Goal: Task Accomplishment & Management: Complete application form

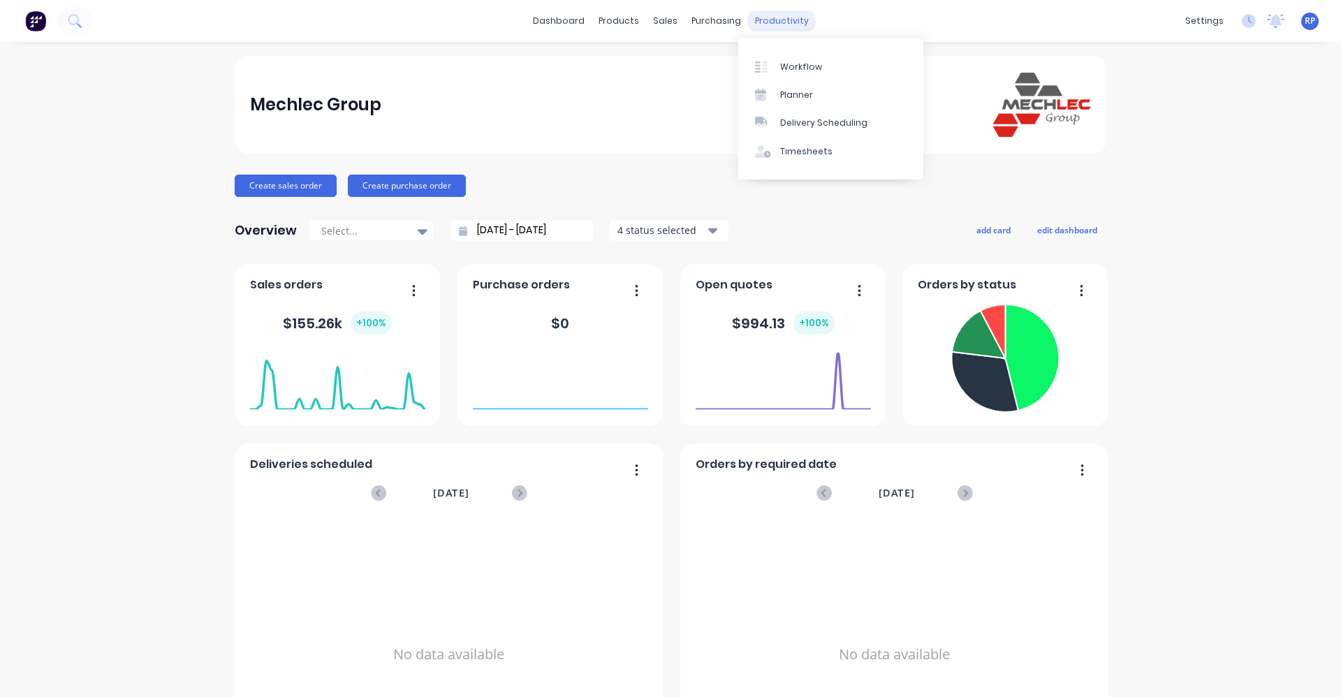
click at [668, 27] on div "productivity" at bounding box center [782, 20] width 68 height 21
click at [668, 78] on link "Workflow" at bounding box center [830, 66] width 185 height 28
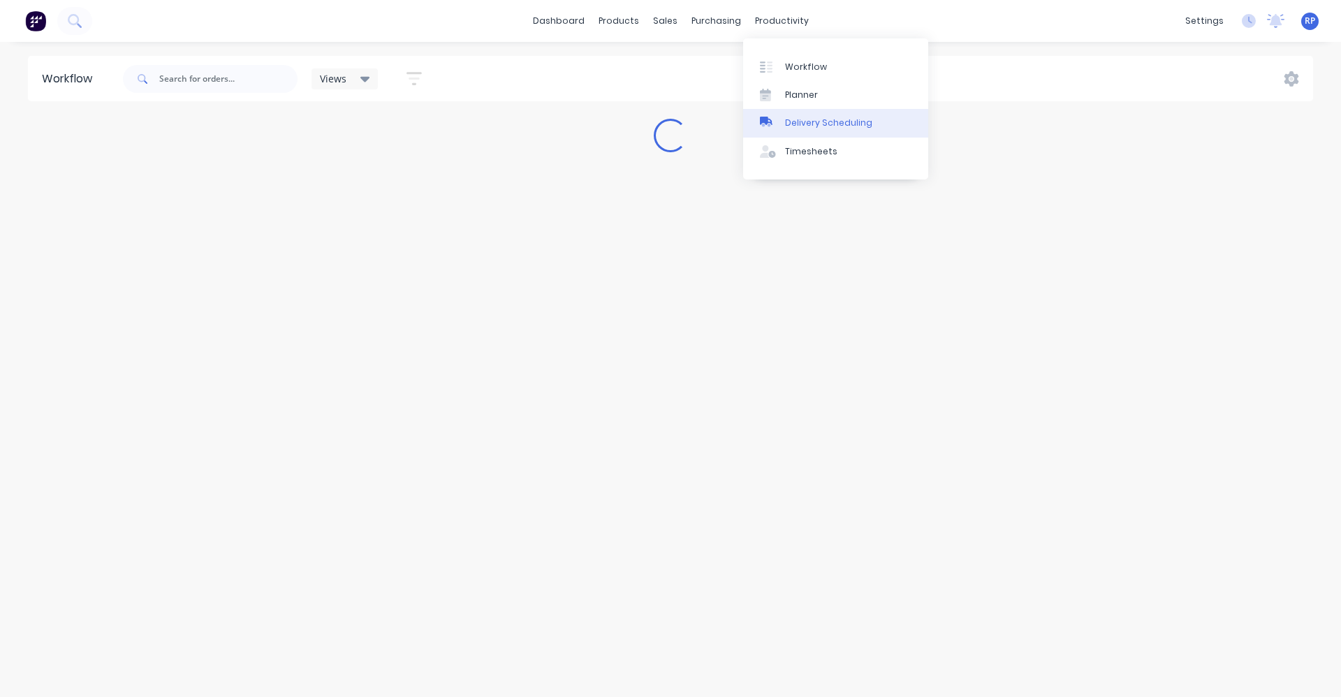
click at [668, 115] on link "Delivery Scheduling" at bounding box center [835, 123] width 185 height 28
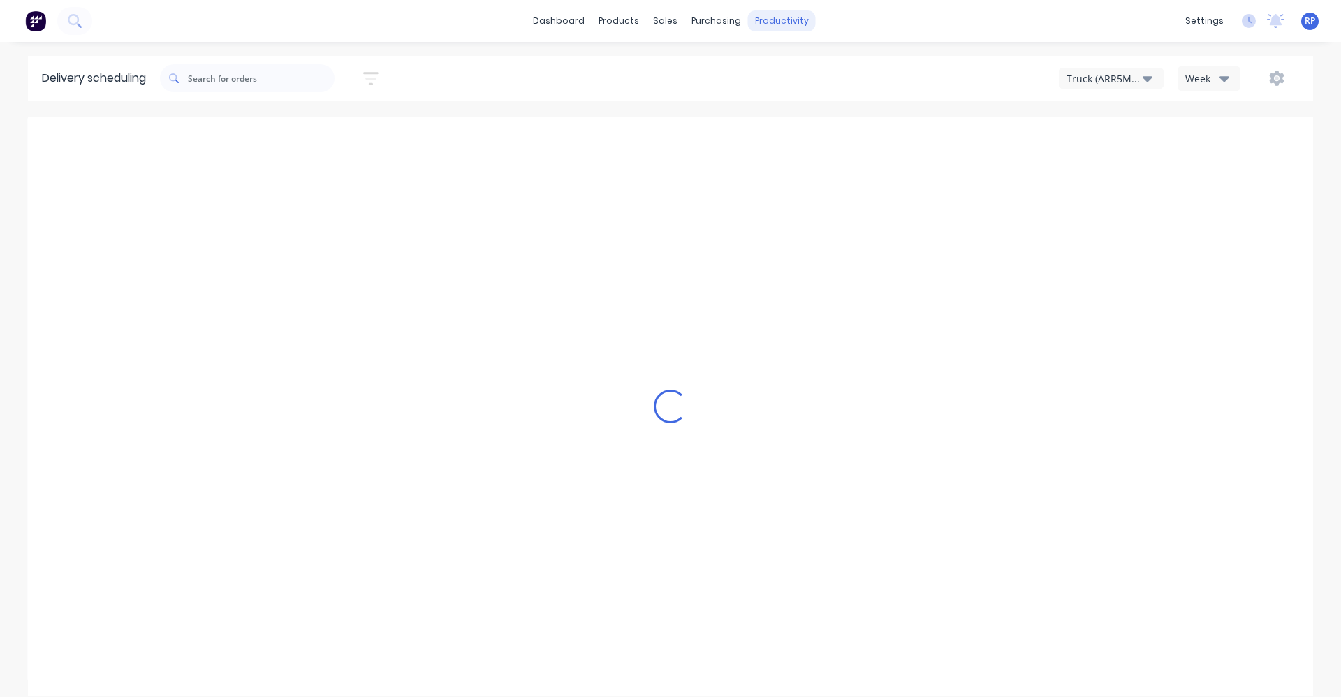
click at [668, 20] on div "productivity" at bounding box center [782, 20] width 68 height 21
click at [668, 97] on div "Planner" at bounding box center [801, 95] width 33 height 13
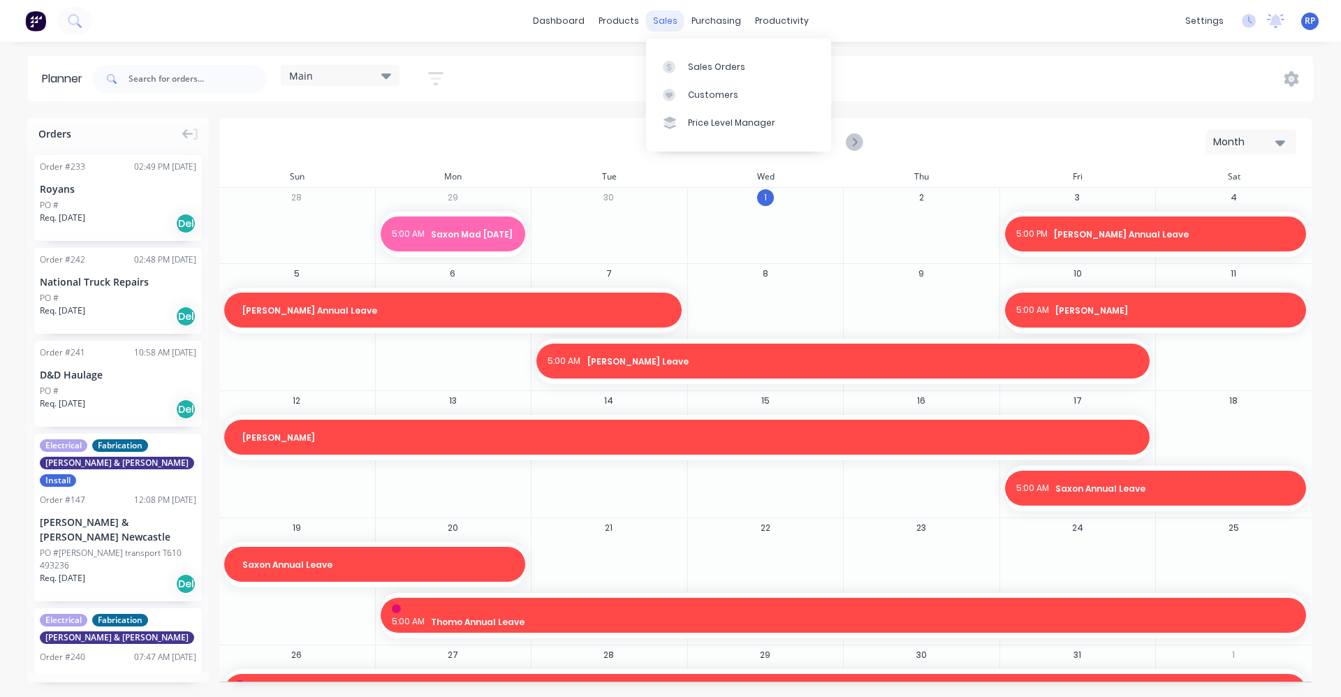
click at [662, 22] on div "sales" at bounding box center [665, 20] width 38 height 21
click at [668, 64] on div "Sales Orders" at bounding box center [716, 67] width 57 height 13
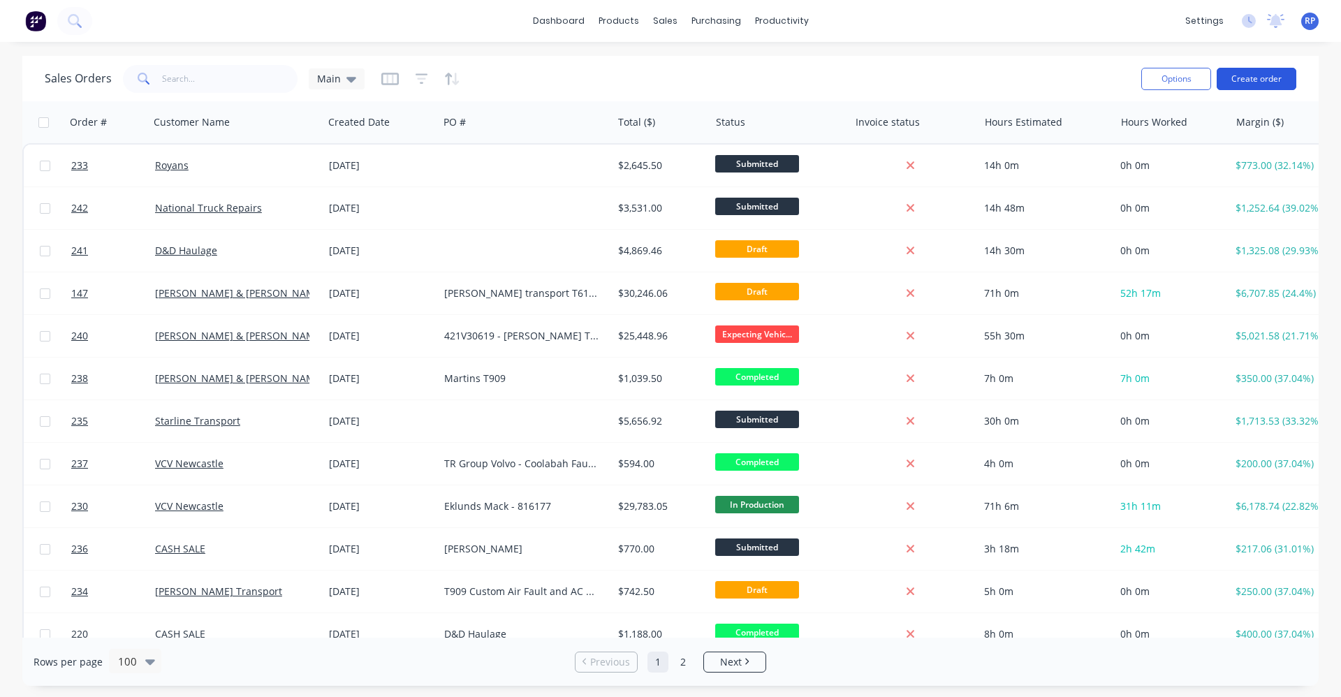
click at [668, 78] on button "Create order" at bounding box center [1256, 79] width 80 height 22
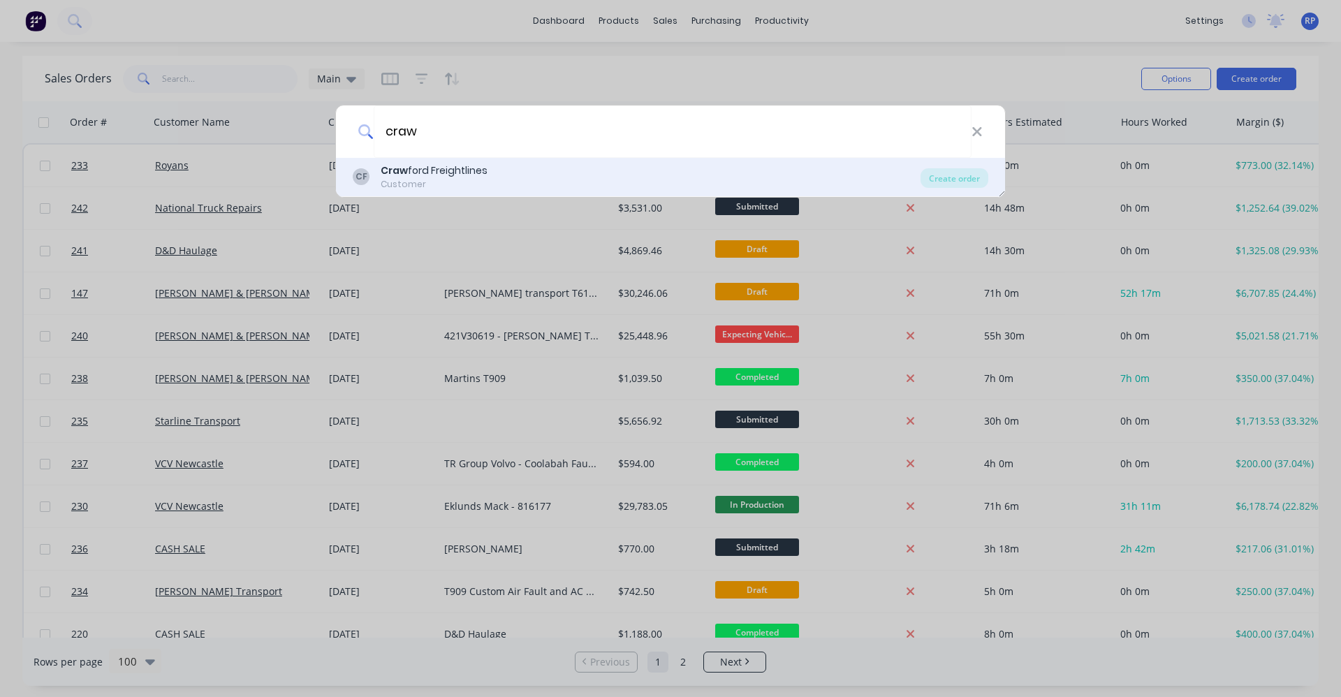
type input "craw"
click at [489, 177] on div "[PERSON_NAME] ford Freightlines Customer" at bounding box center [637, 176] width 568 height 27
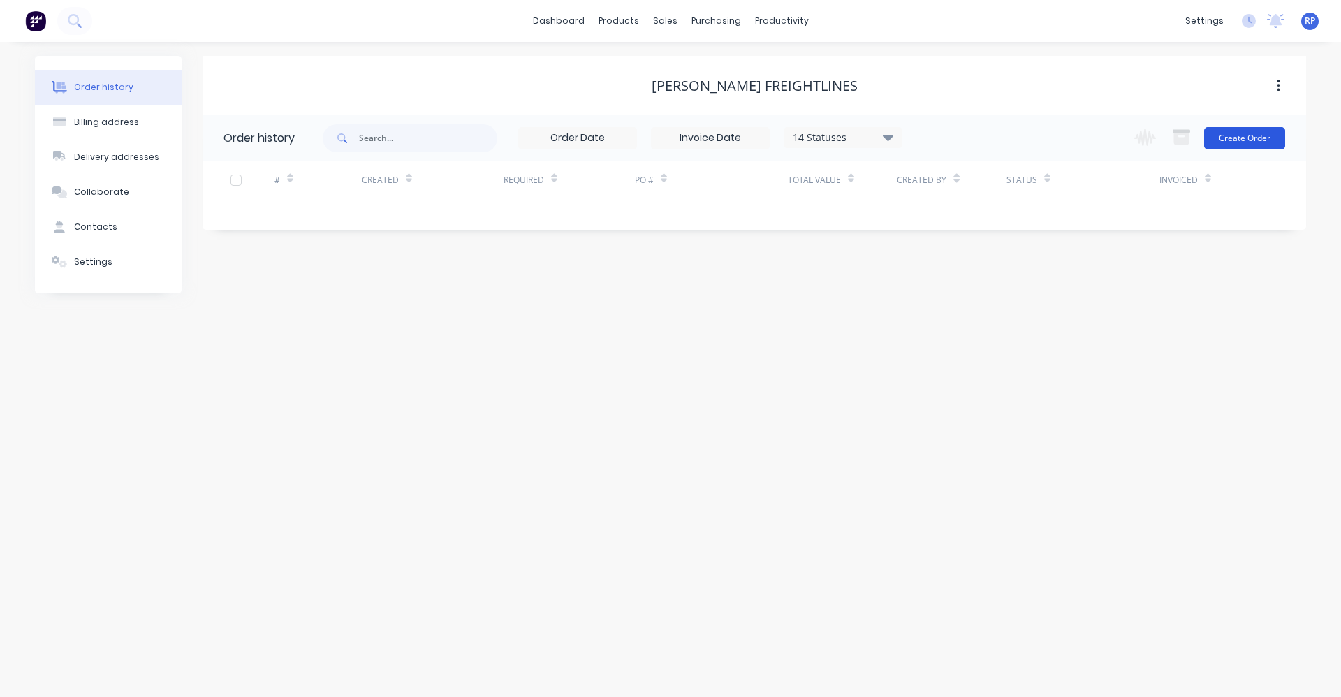
click at [668, 141] on button "Create Order" at bounding box center [1244, 138] width 81 height 22
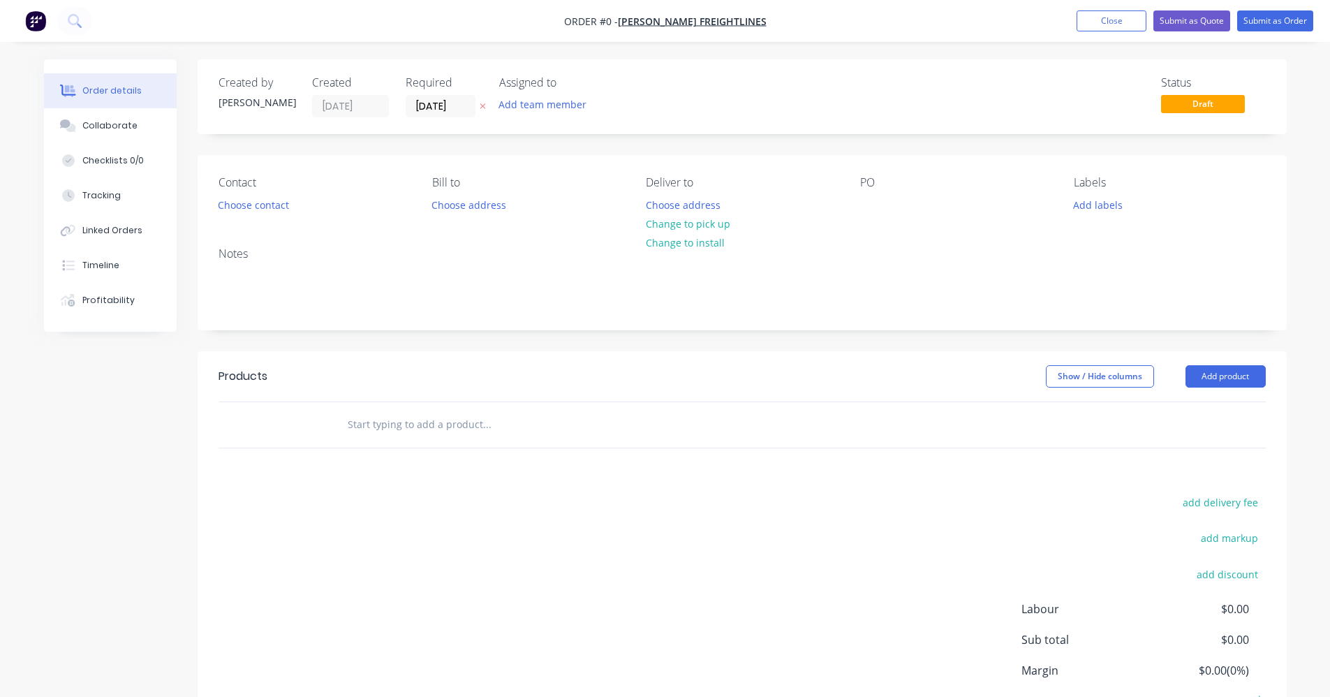
click at [534, 432] on input "text" at bounding box center [486, 425] width 279 height 28
click at [668, 208] on div at bounding box center [871, 205] width 22 height 20
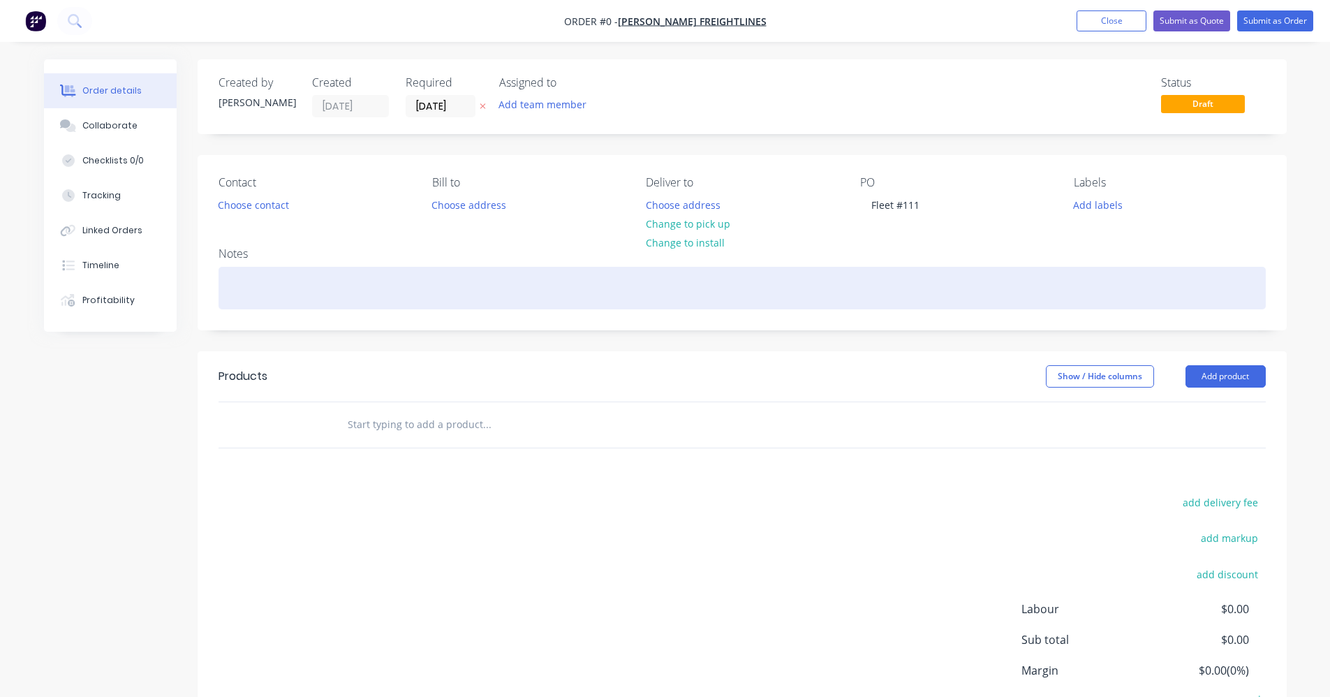
click at [293, 272] on div "Order details Collaborate Checklists 0/0 Tracking Linked Orders Timeline Profit…" at bounding box center [665, 431] width 1271 height 745
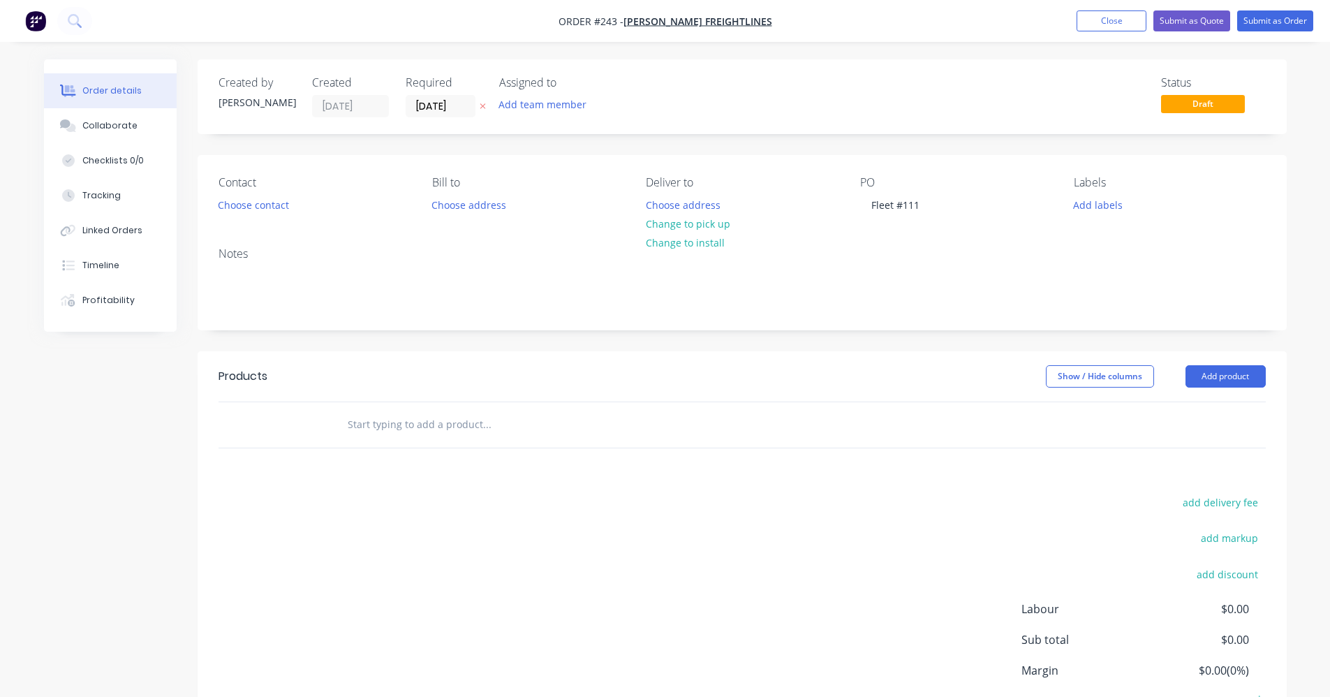
click at [383, 425] on input "text" at bounding box center [486, 425] width 279 height 28
click at [399, 427] on input "text" at bounding box center [486, 425] width 279 height 28
paste input "No Power at all to [GEOGRAPHIC_DATA], he said we’d worked on it previously for …"
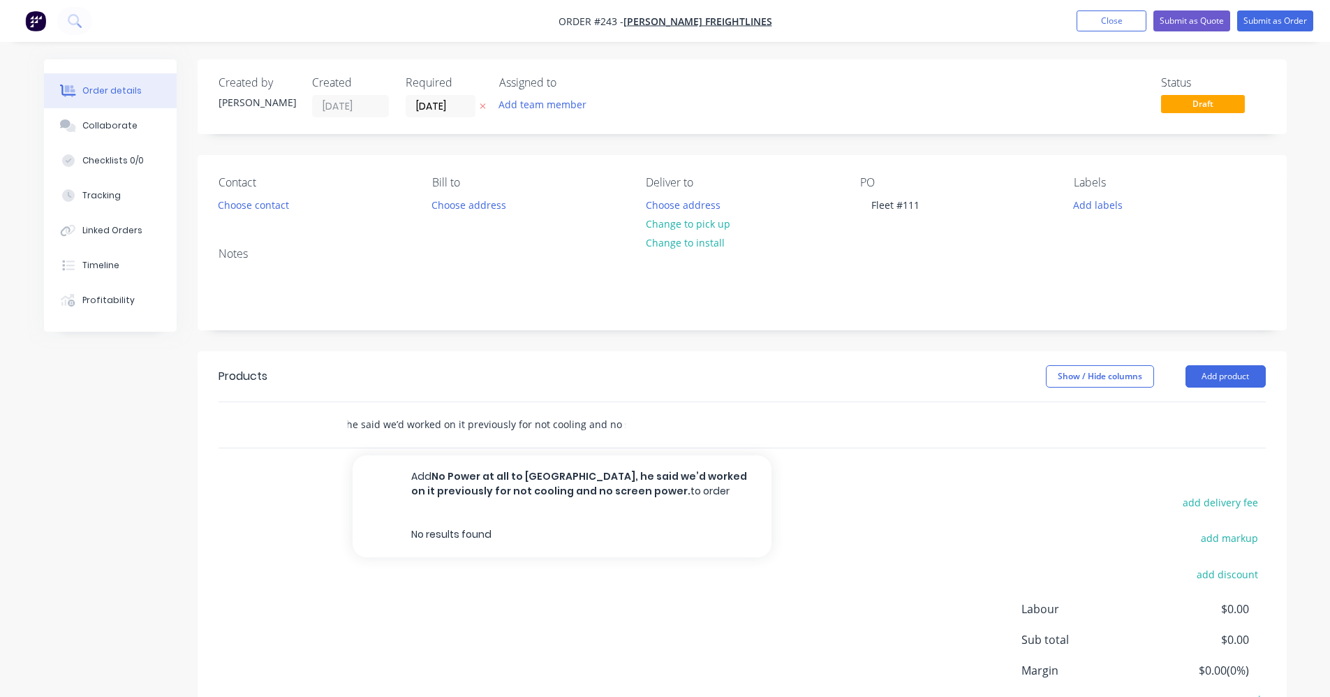
type input "No Power at all to [GEOGRAPHIC_DATA], he said we’d worked on it previously for …"
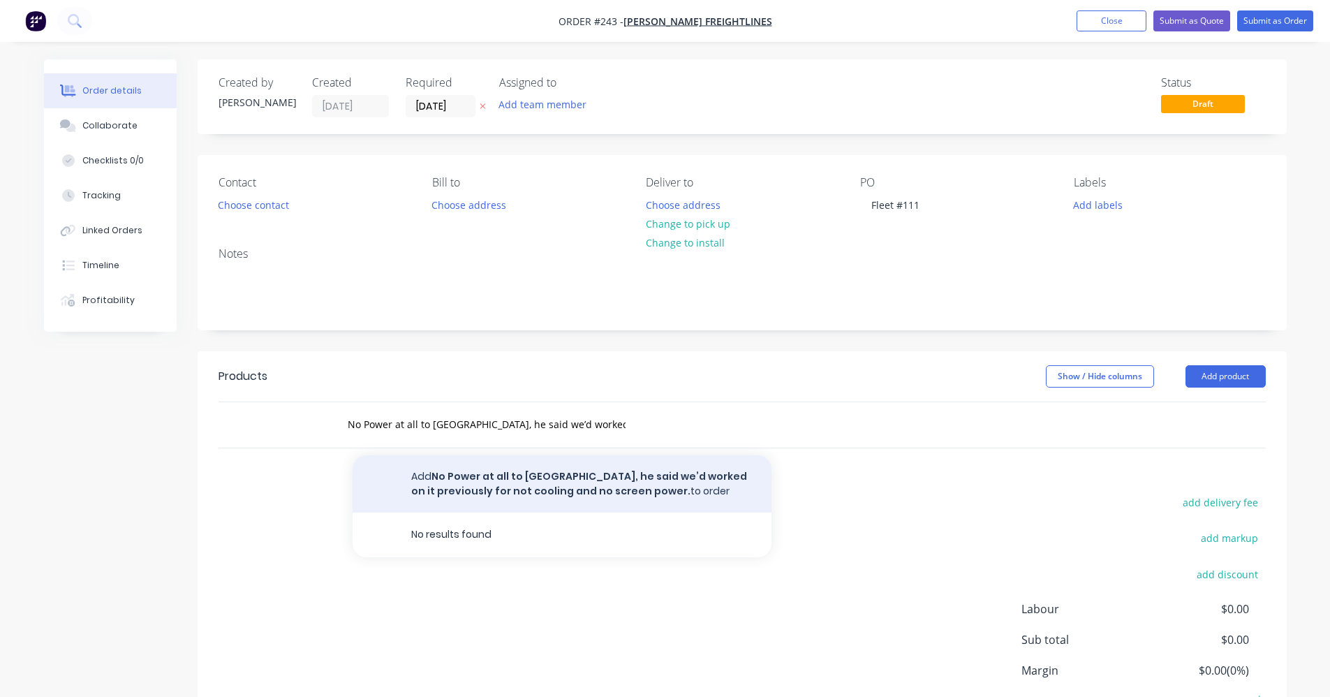
click at [472, 490] on button "Add No Power at all to [GEOGRAPHIC_DATA], he said we’d worked on it previously …" at bounding box center [562, 483] width 419 height 57
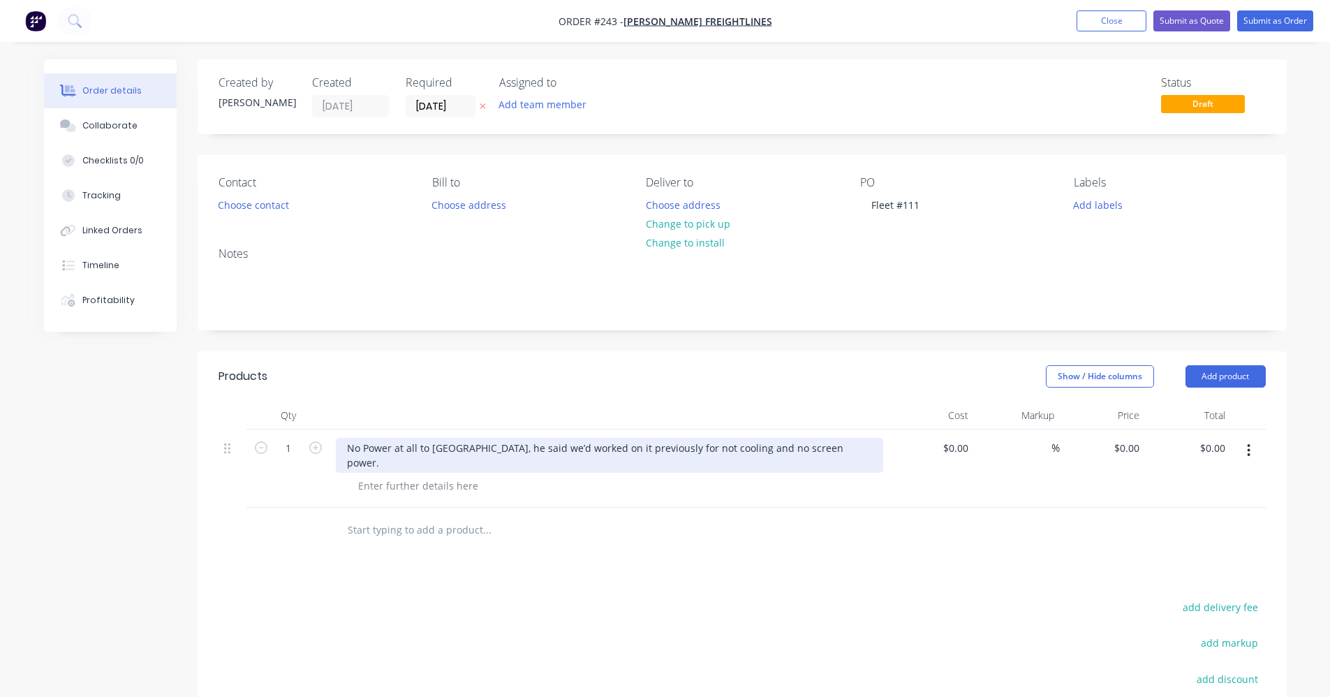
click at [341, 448] on div "No Power at all to [GEOGRAPHIC_DATA], he said we’d worked on it previously for …" at bounding box center [609, 455] width 547 height 35
paste div
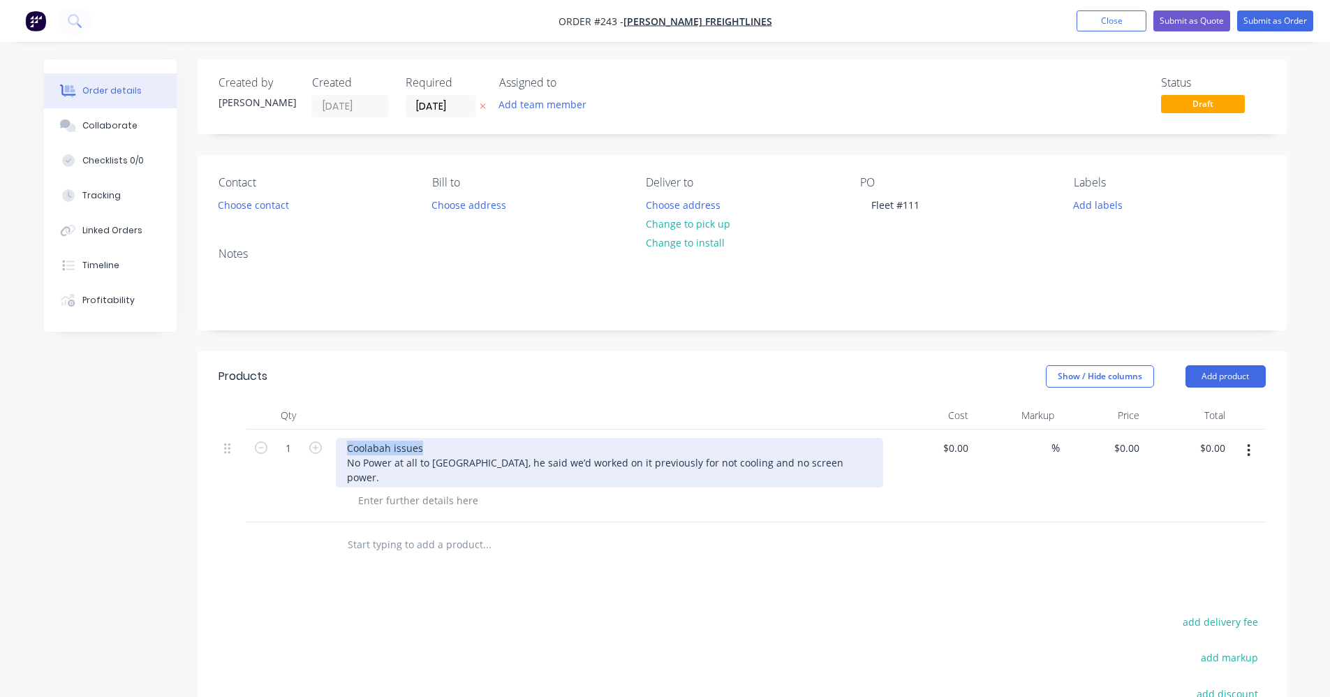
drag, startPoint x: 422, startPoint y: 445, endPoint x: 342, endPoint y: 441, distance: 79.7
click at [342, 441] on div "Coolabah issues No Power at all to [GEOGRAPHIC_DATA], he said we’d worked on it…" at bounding box center [609, 463] width 547 height 50
drag, startPoint x: 360, startPoint y: 445, endPoint x: 435, endPoint y: 457, distance: 75.6
click at [435, 457] on div "Coolabah issues No Power at all to [GEOGRAPHIC_DATA], he said we’d worked on it…" at bounding box center [609, 463] width 547 height 50
drag, startPoint x: 815, startPoint y: 463, endPoint x: 326, endPoint y: 434, distance: 489.6
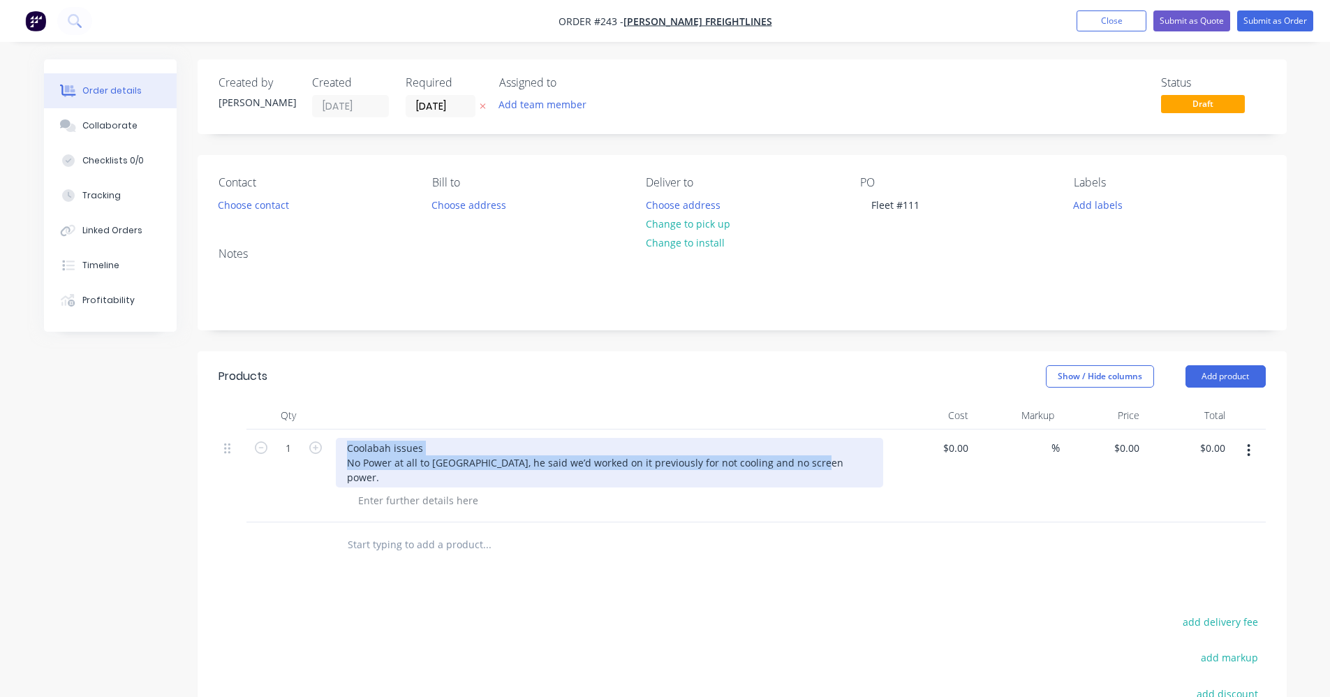
click at [326, 434] on div "1 Coolabah issues No Power at all to [GEOGRAPHIC_DATA], he said we’d worked on …" at bounding box center [742, 475] width 1047 height 93
copy div "Coolabah issues No Power at all to [GEOGRAPHIC_DATA], he said we’d worked on it…"
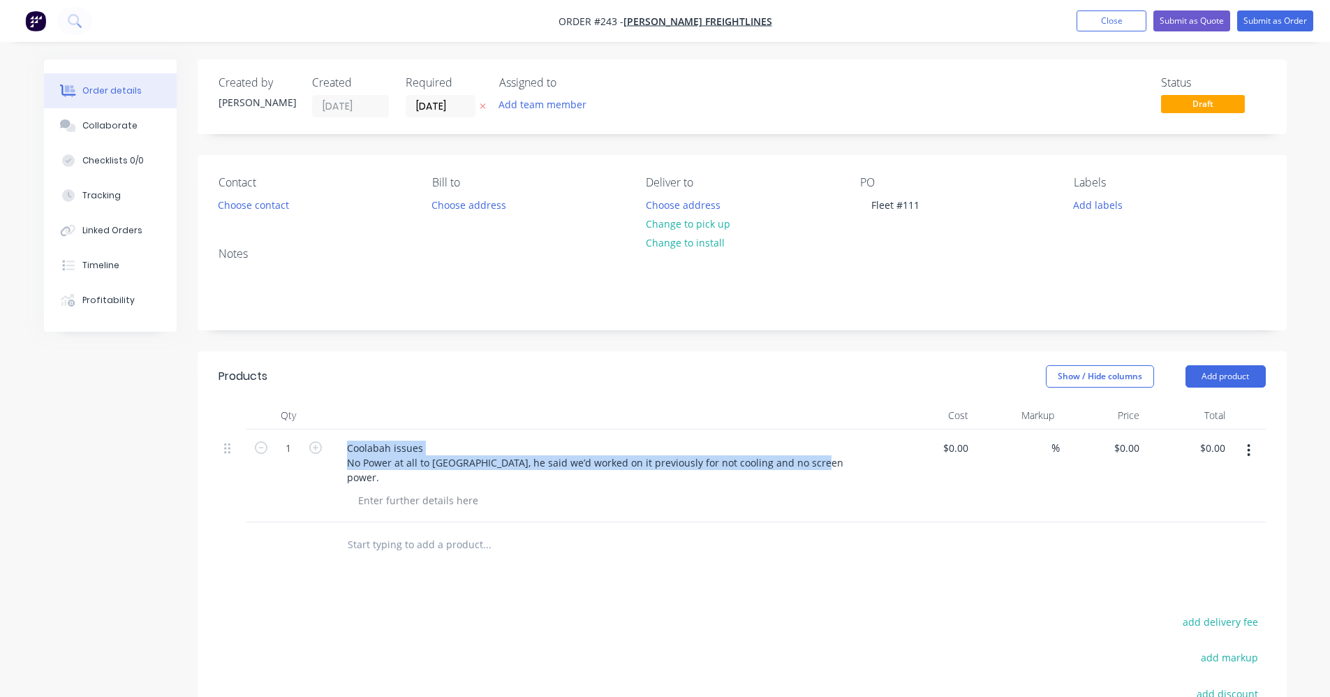
click at [668, 454] on icon "button" at bounding box center [1248, 450] width 3 height 15
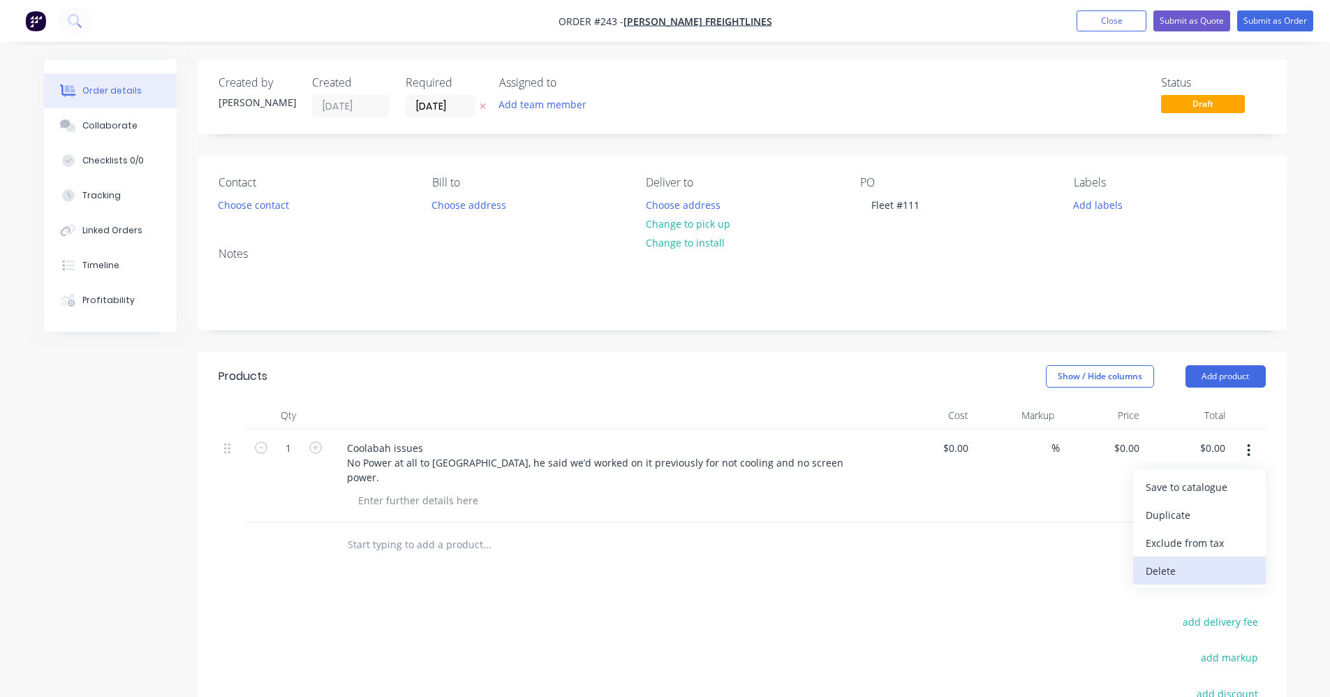
drag, startPoint x: 1216, startPoint y: 568, endPoint x: 1214, endPoint y: 554, distance: 14.1
click at [668, 568] on div "Delete" at bounding box center [1200, 571] width 108 height 20
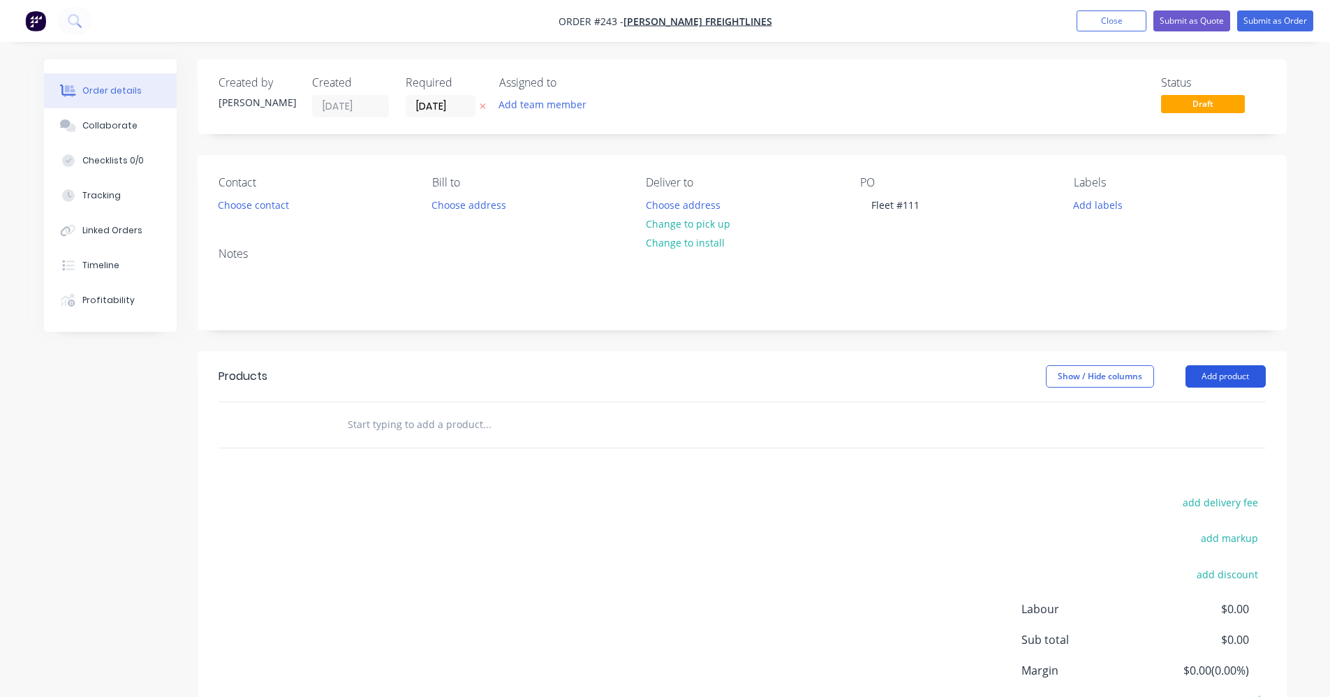
click at [668, 376] on button "Add product" at bounding box center [1226, 376] width 80 height 22
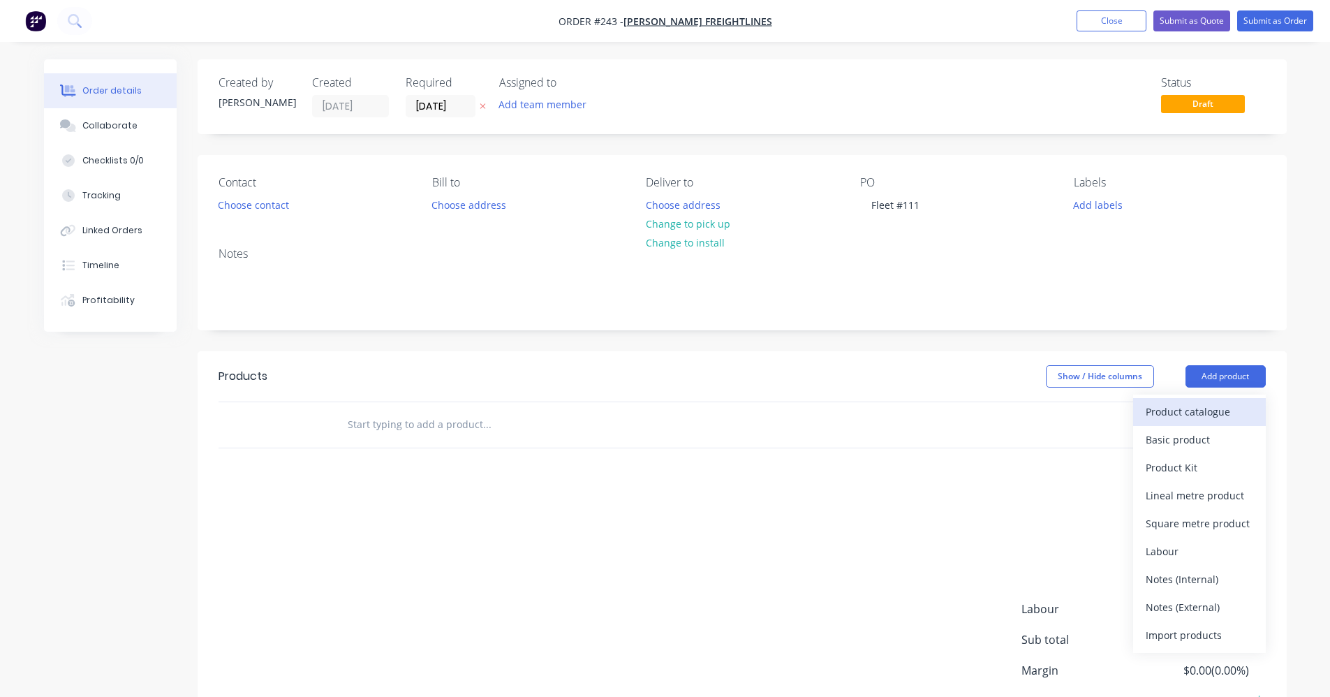
click at [668, 411] on div "Product catalogue" at bounding box center [1200, 411] width 108 height 20
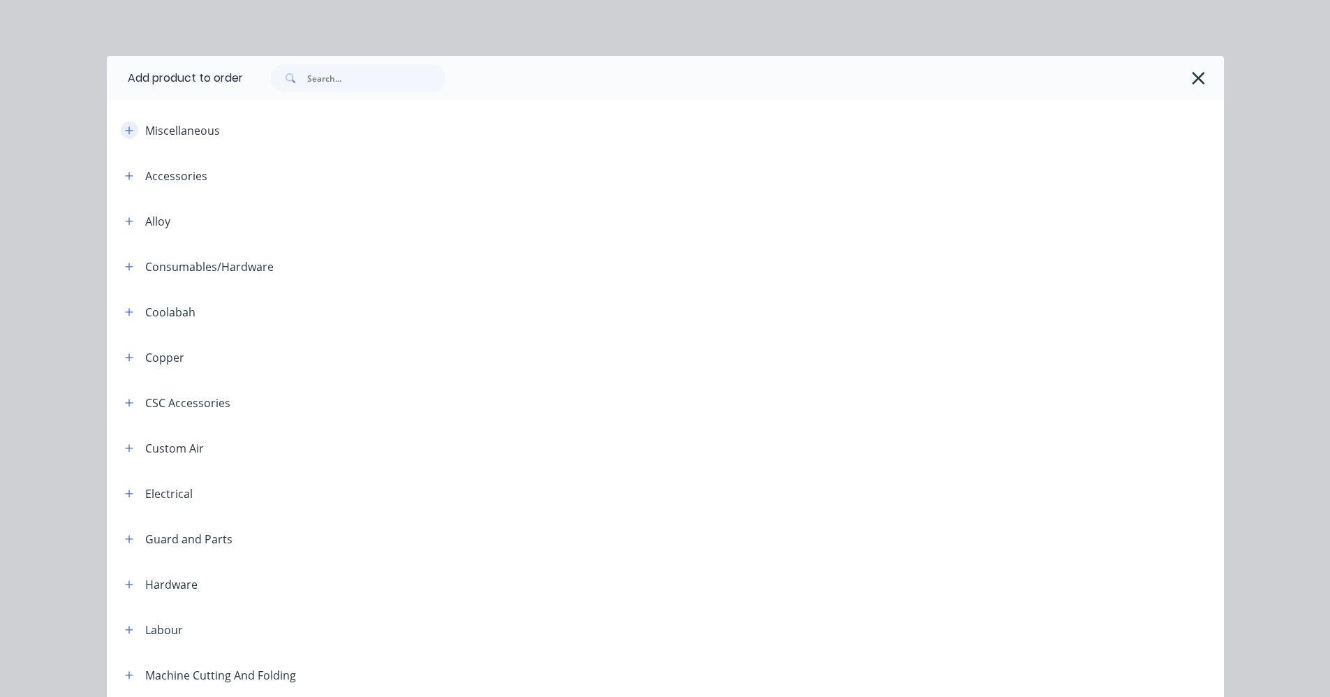
click at [125, 129] on icon "button" at bounding box center [129, 131] width 8 height 10
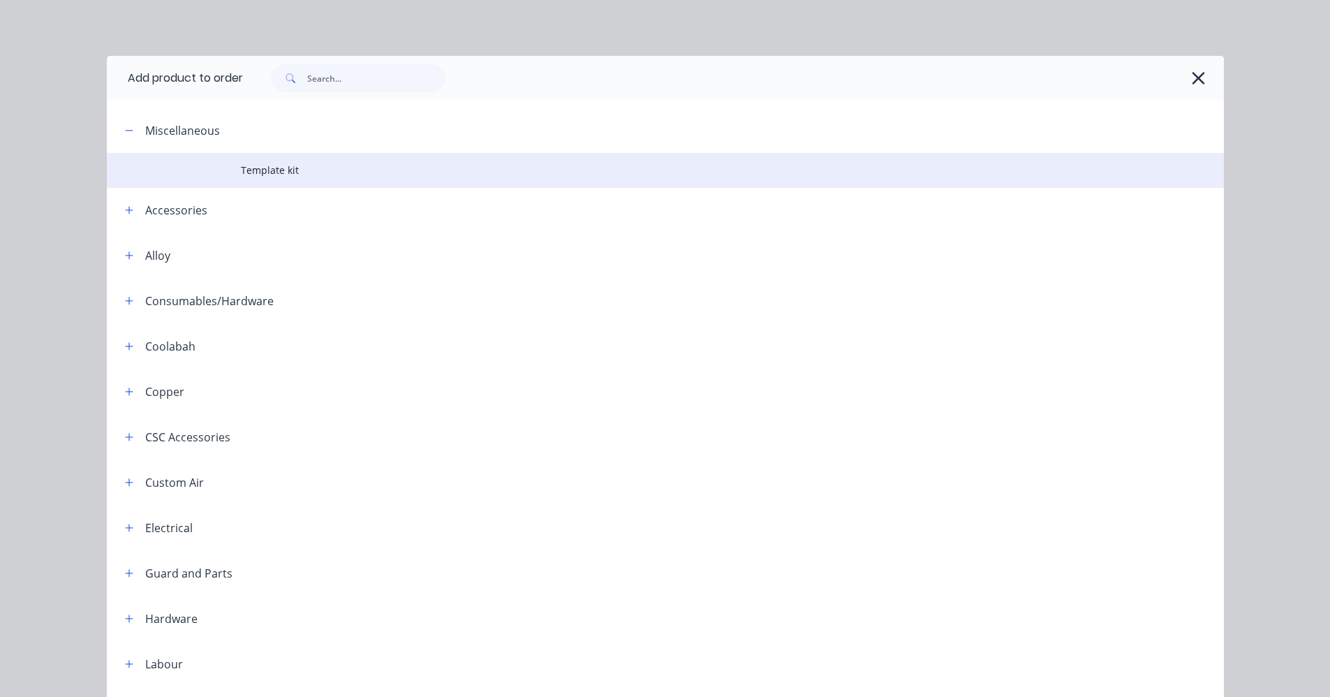
click at [242, 175] on span "Template kit" at bounding box center [634, 170] width 786 height 15
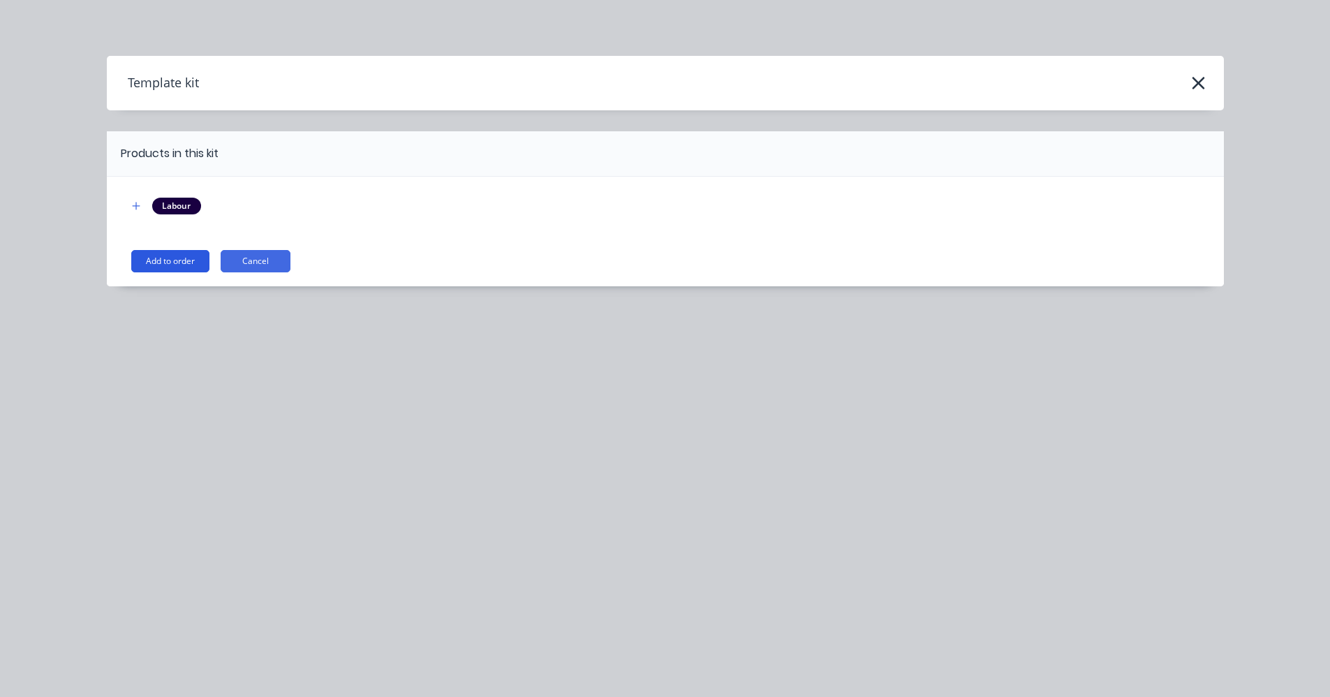
click at [178, 258] on button "Add to order" at bounding box center [170, 261] width 78 height 22
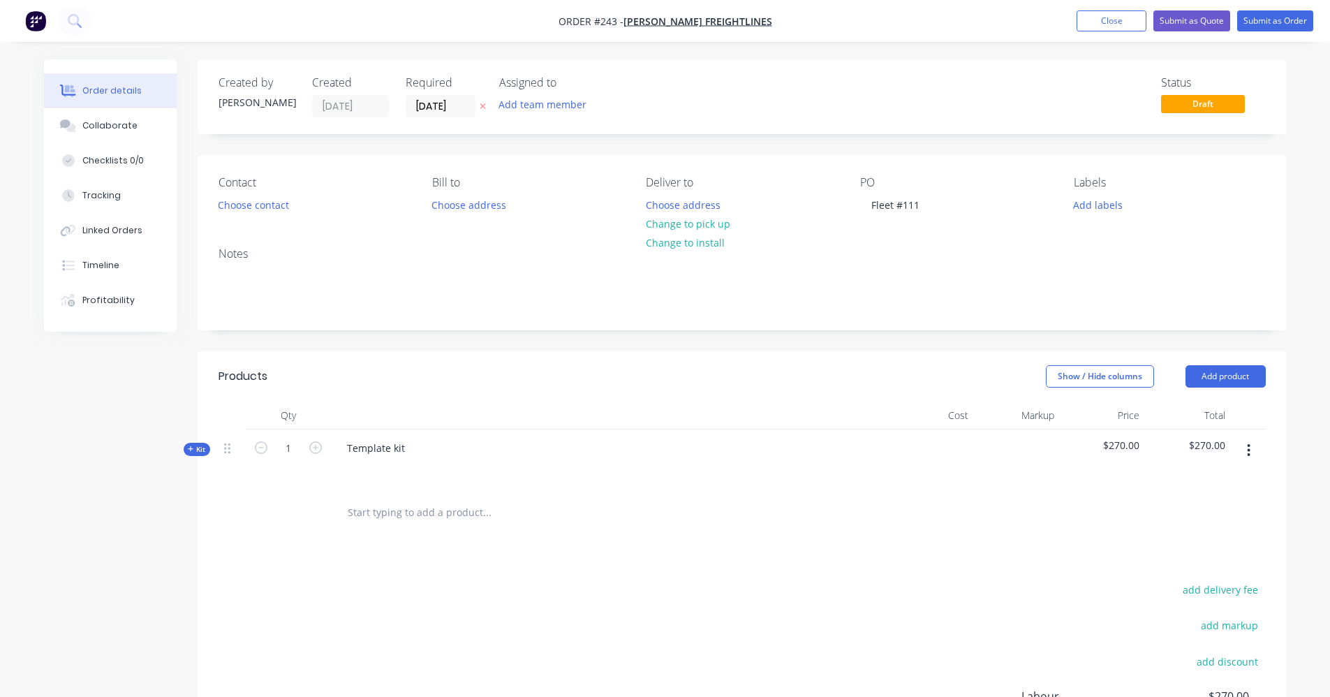
click at [189, 445] on icon "button" at bounding box center [191, 448] width 6 height 7
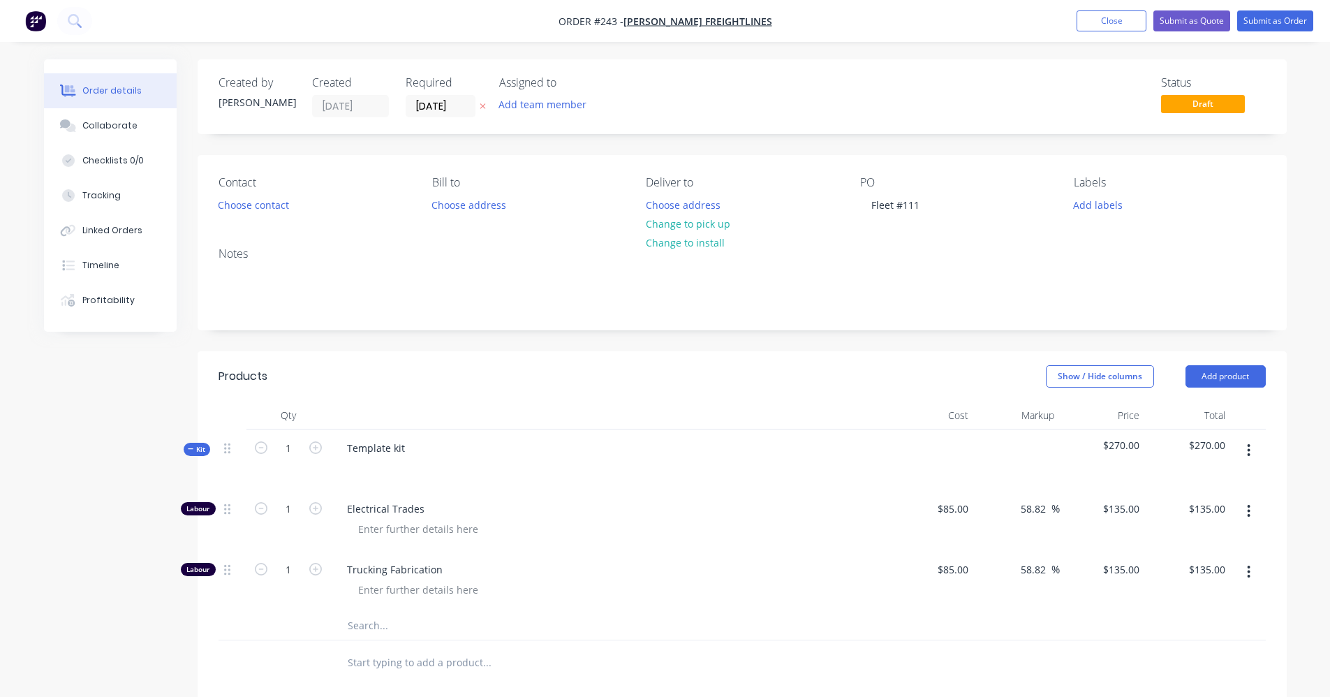
click at [668, 575] on button "button" at bounding box center [1248, 571] width 33 height 25
click at [668, 663] on div "Delete" at bounding box center [1200, 664] width 108 height 20
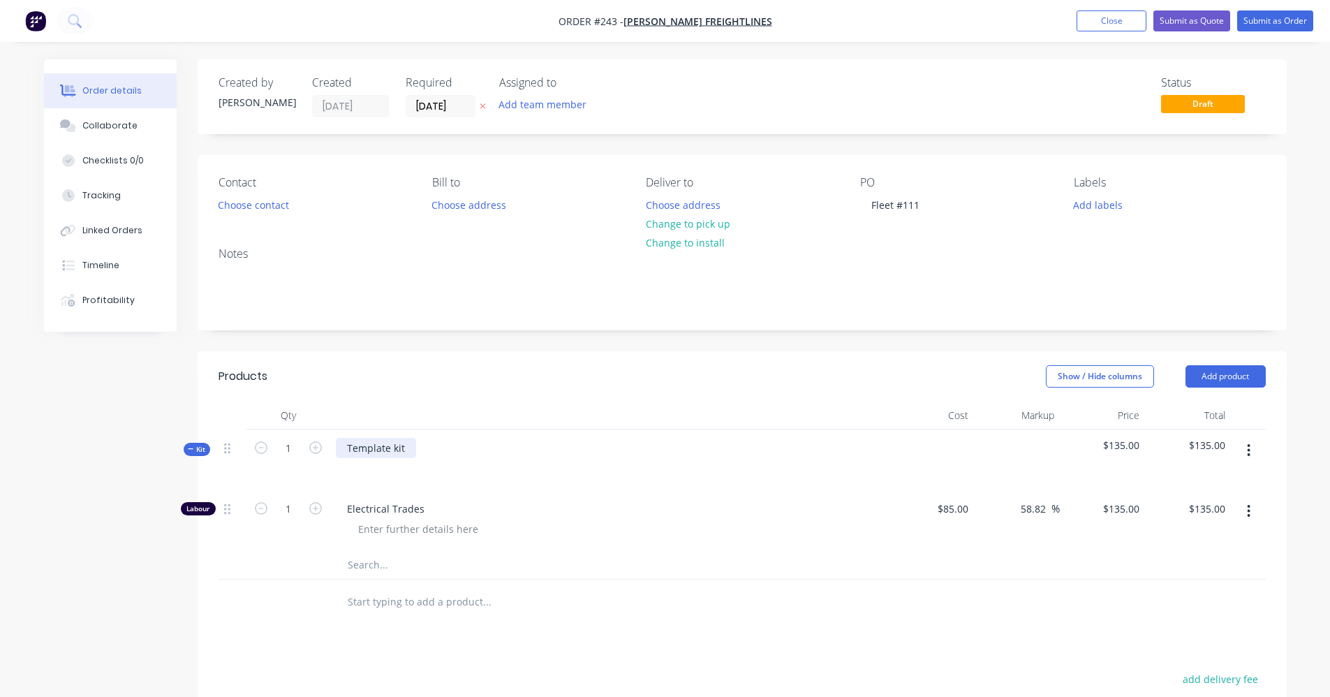
click at [408, 448] on div "Template kit" at bounding box center [376, 448] width 80 height 20
click at [408, 448] on div "Template kit" at bounding box center [609, 459] width 559 height 61
click at [402, 446] on div "Template kit" at bounding box center [376, 448] width 80 height 20
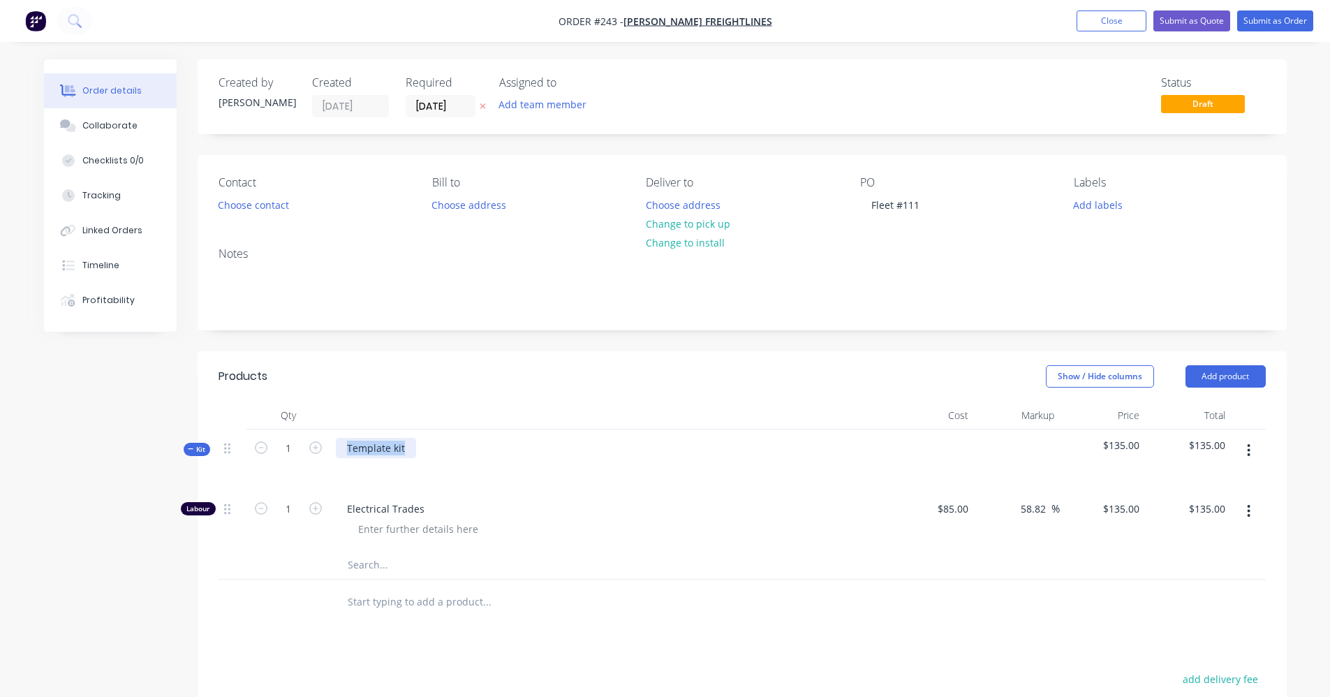
click at [401, 446] on div "Template kit" at bounding box center [376, 448] width 80 height 20
paste div
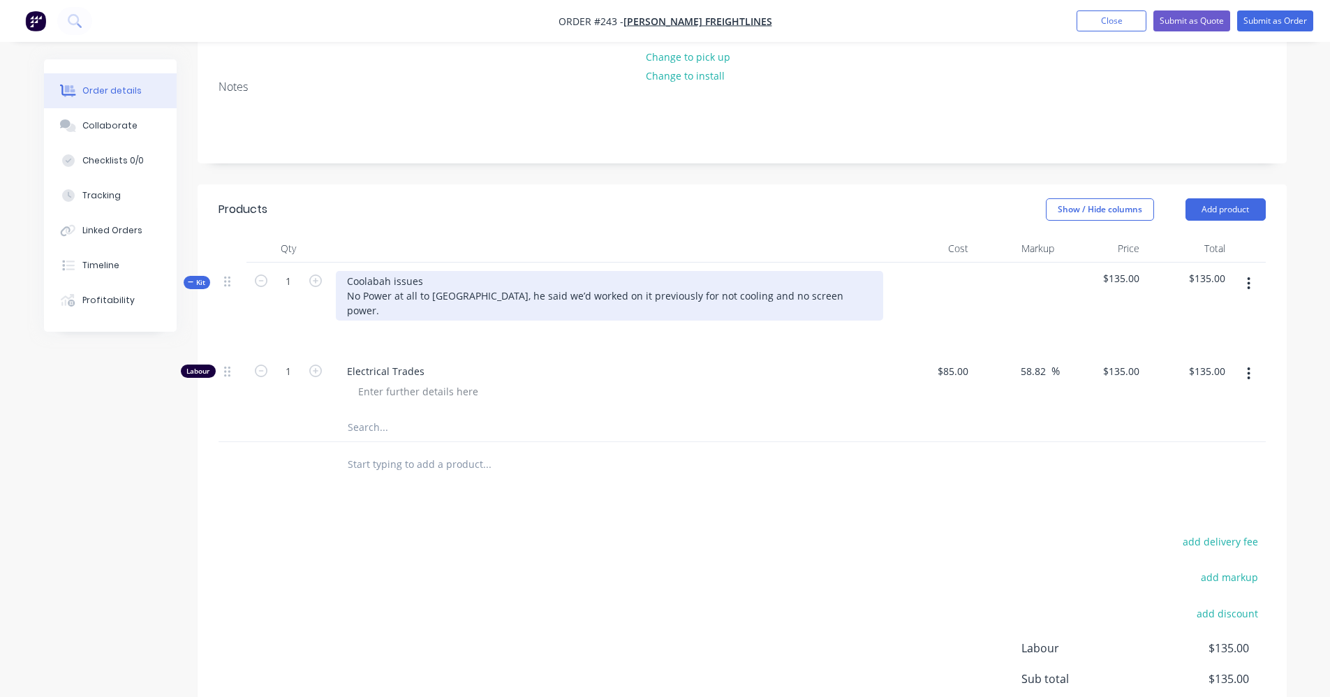
scroll to position [209, 0]
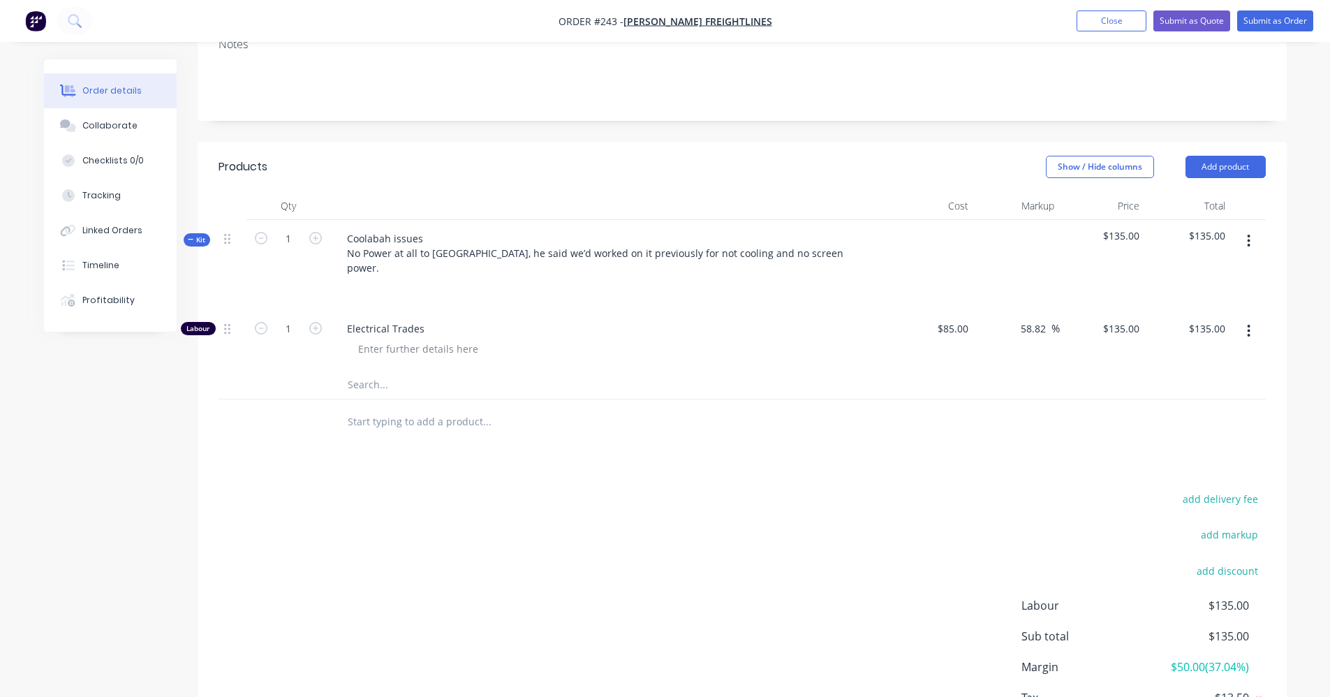
click at [668, 436] on div "Products Show / Hide columns Add product Qty Cost Markup Price Total Kit 1 Cool…" at bounding box center [742, 461] width 1089 height 638
click at [668, 22] on button "Submit as Order" at bounding box center [1275, 20] width 76 height 21
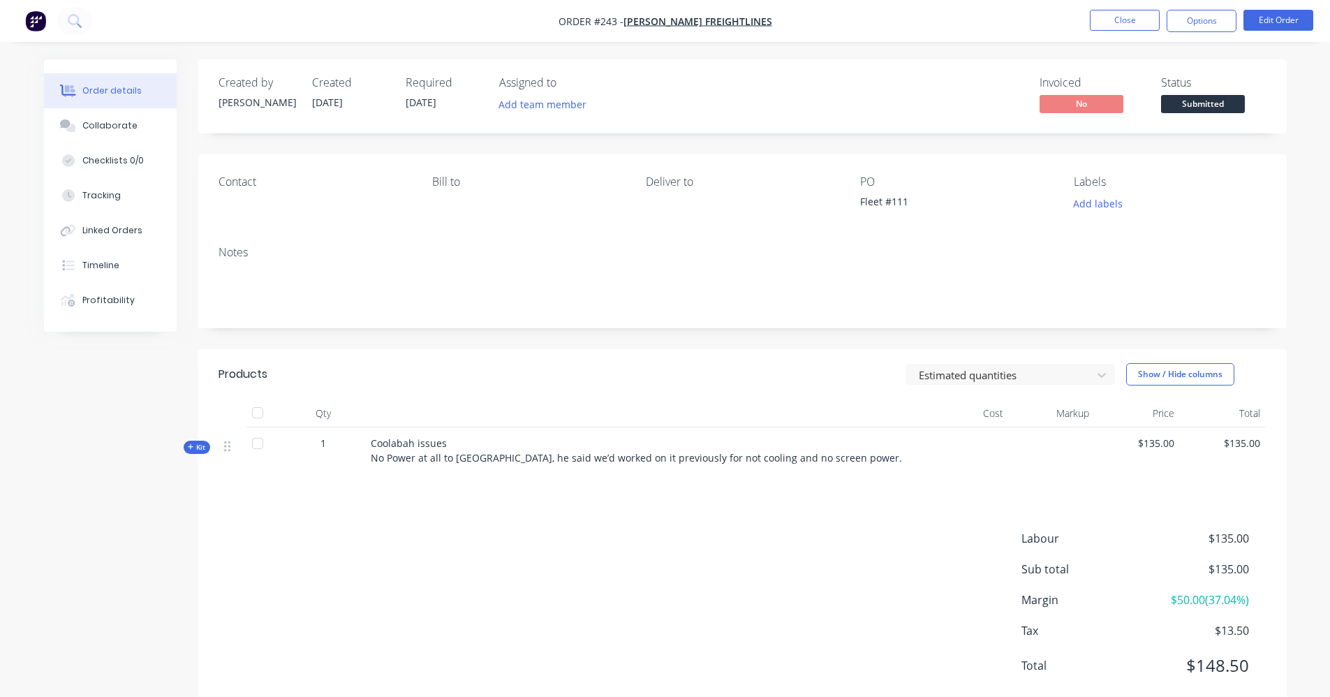
click at [435, 100] on span "[DATE]" at bounding box center [421, 102] width 31 height 13
click at [422, 105] on span "[DATE]" at bounding box center [421, 102] width 31 height 13
click at [668, 19] on button "Edit Order" at bounding box center [1279, 20] width 70 height 21
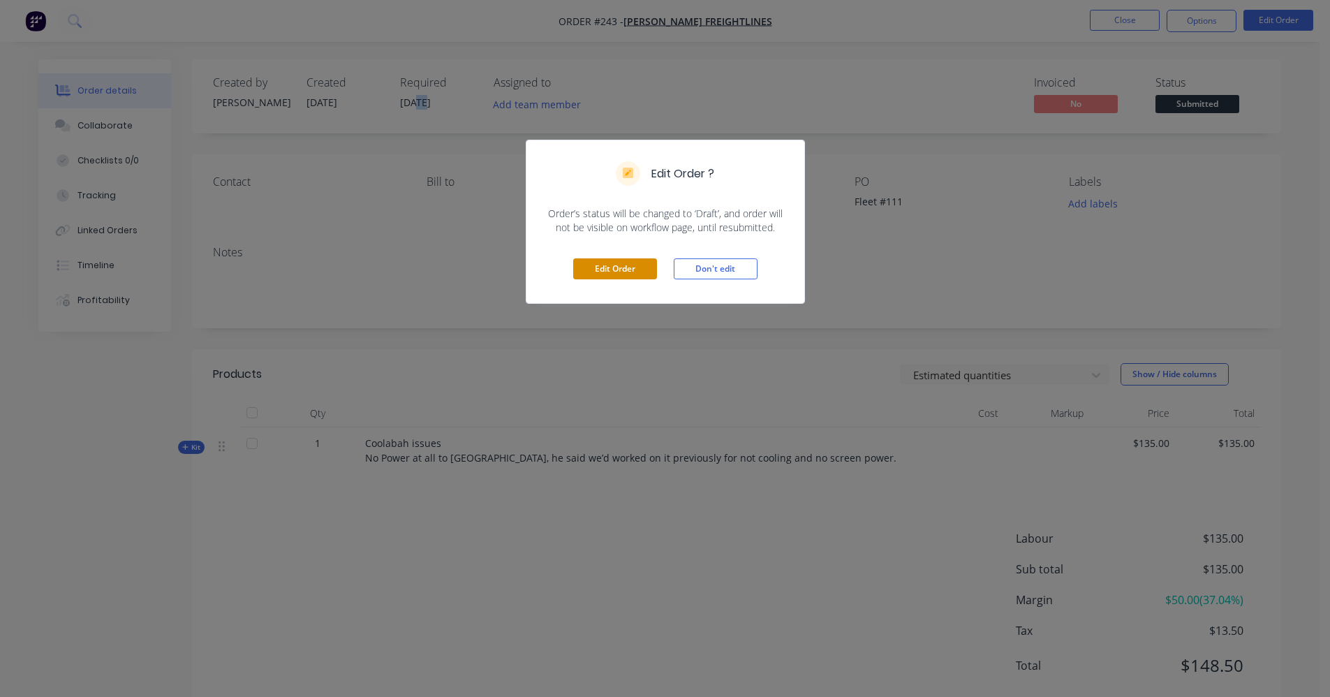
click at [603, 265] on button "Edit Order" at bounding box center [615, 268] width 84 height 21
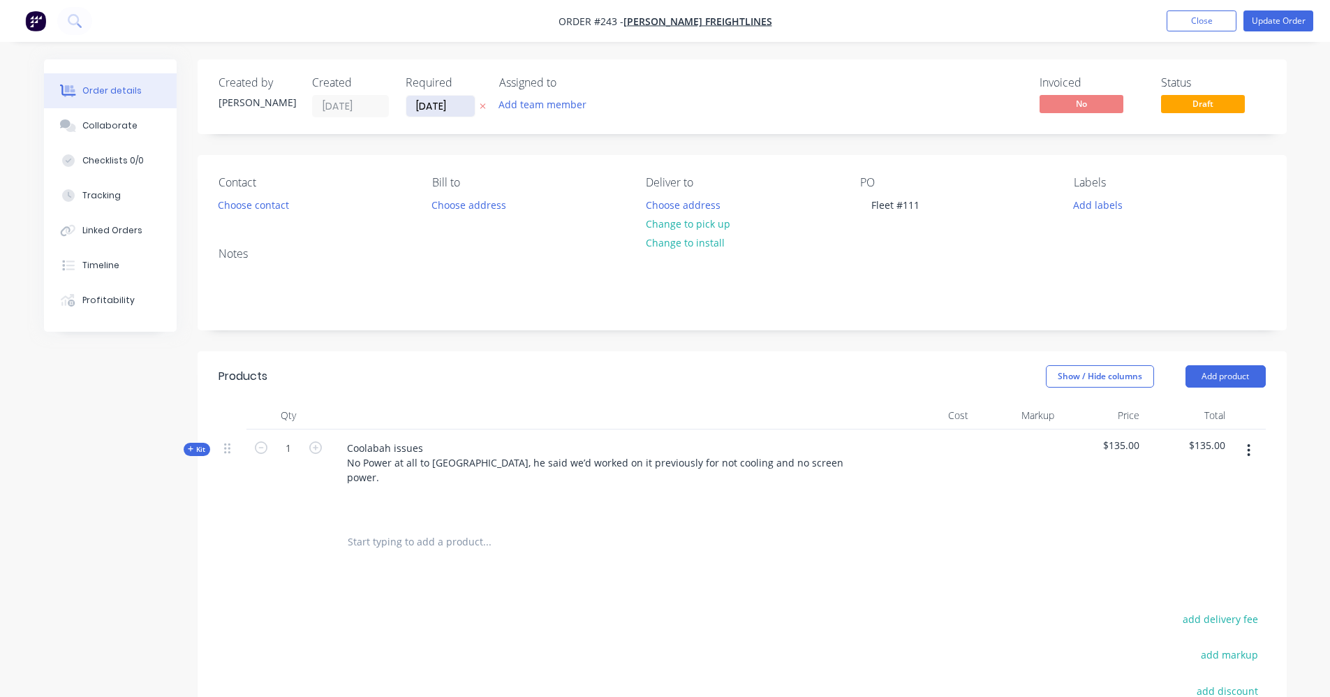
click at [422, 106] on input "[DATE]" at bounding box center [440, 106] width 68 height 21
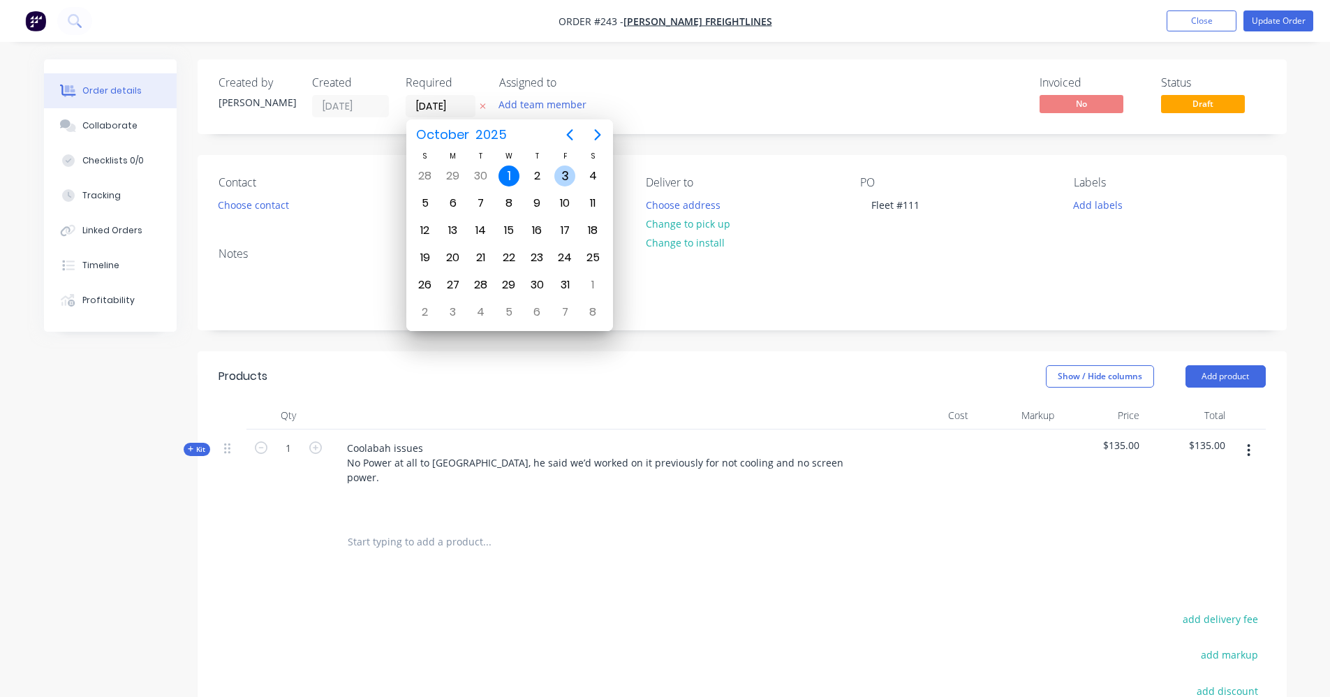
click at [565, 177] on div "3" at bounding box center [564, 175] width 21 height 21
type input "[DATE]"
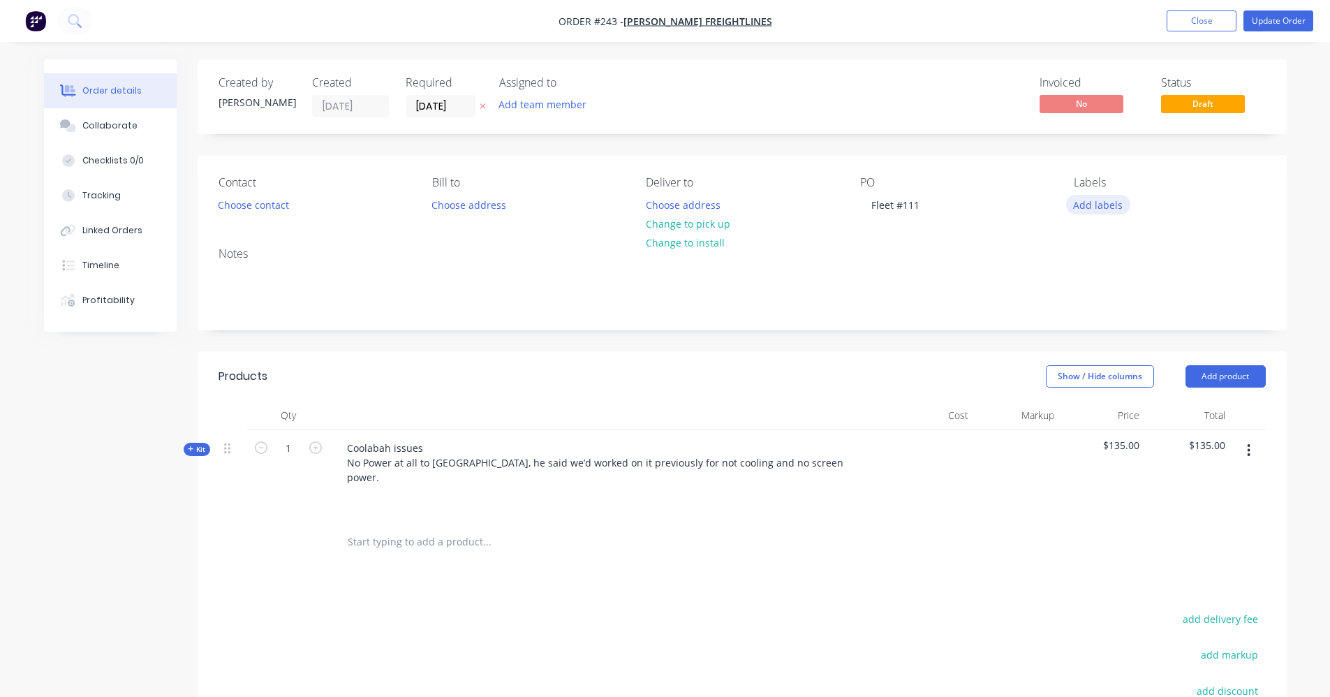
click at [668, 199] on button "Add labels" at bounding box center [1098, 204] width 64 height 19
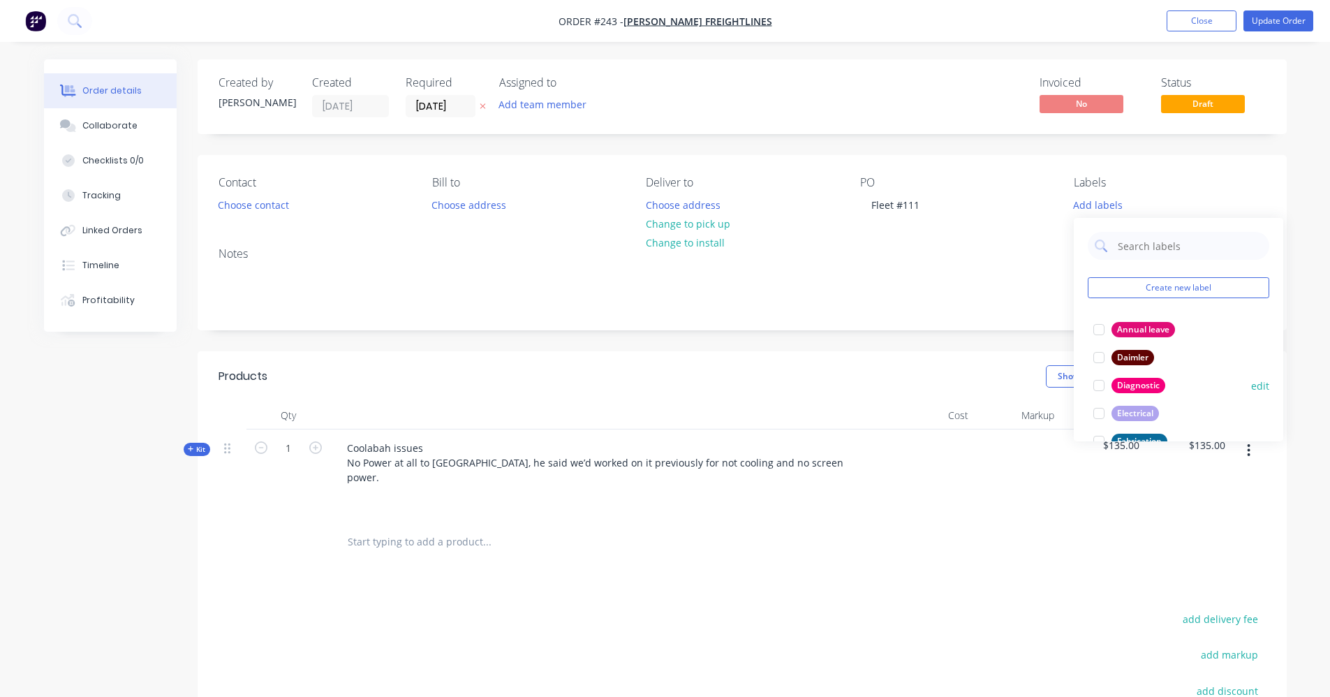
click at [668, 384] on div "Diagnostic" at bounding box center [1139, 385] width 54 height 15
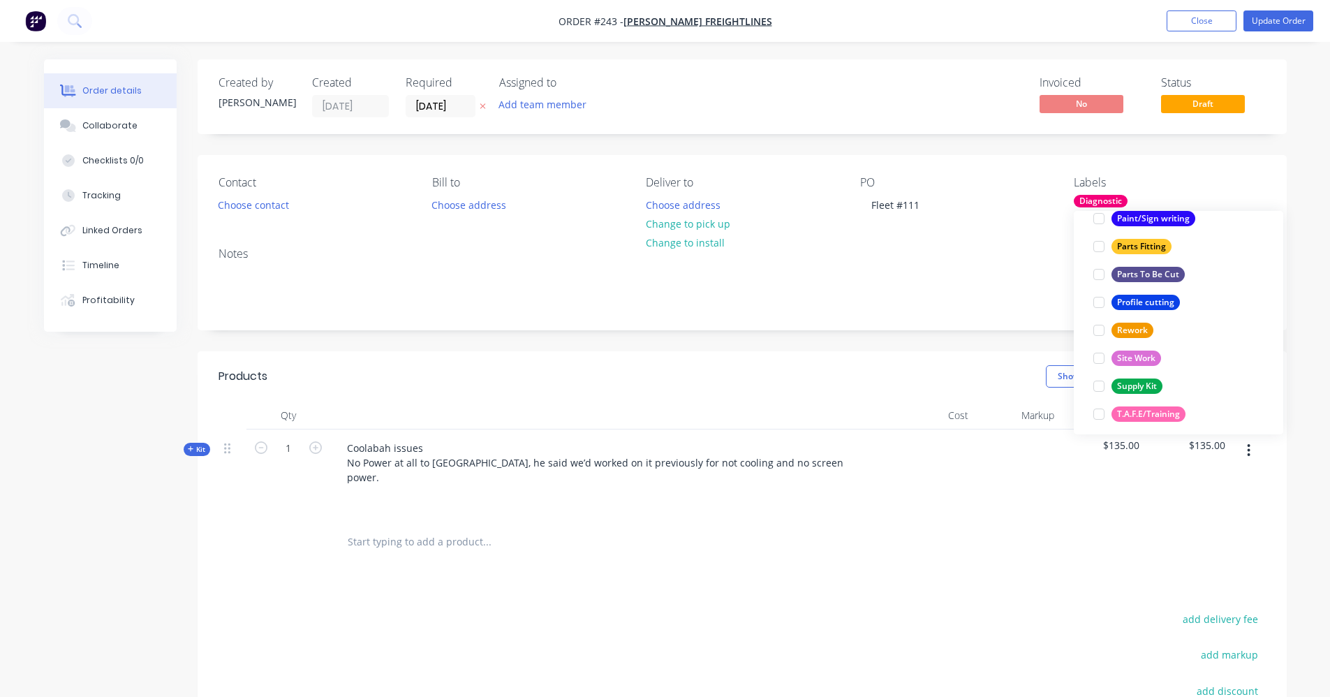
scroll to position [419, 0]
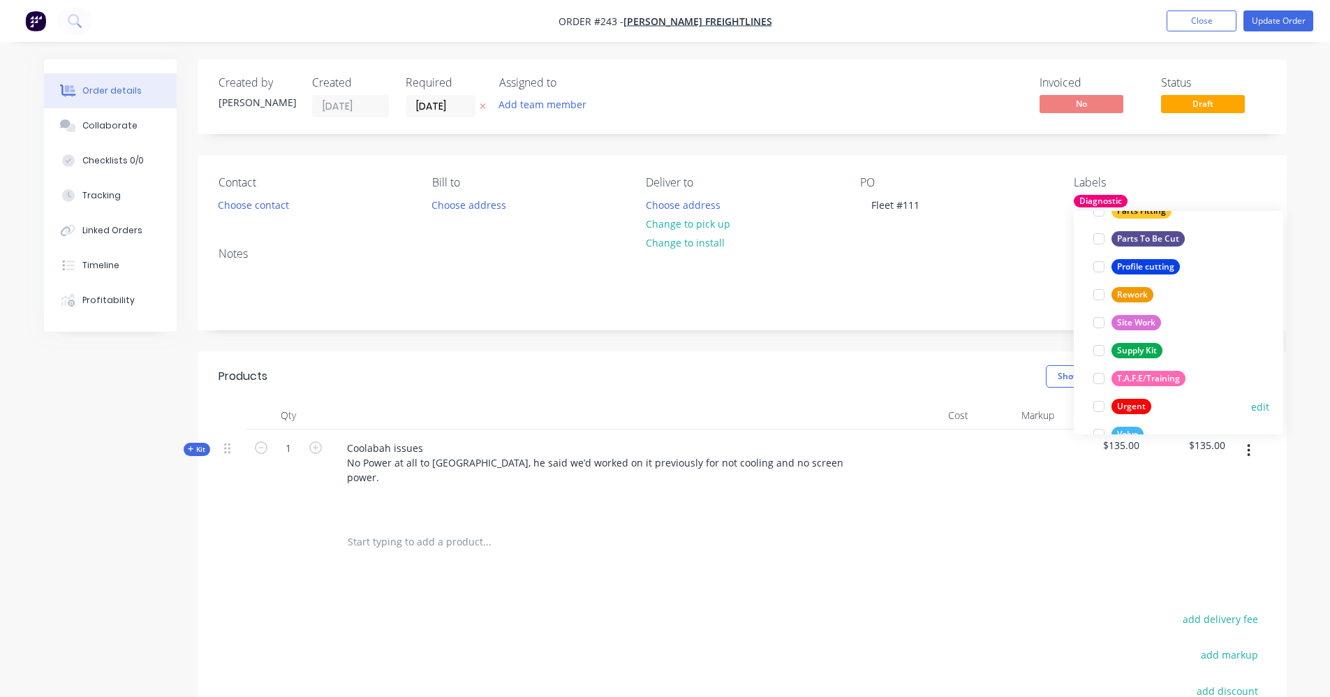
click at [668, 403] on button "Urgent" at bounding box center [1122, 407] width 69 height 20
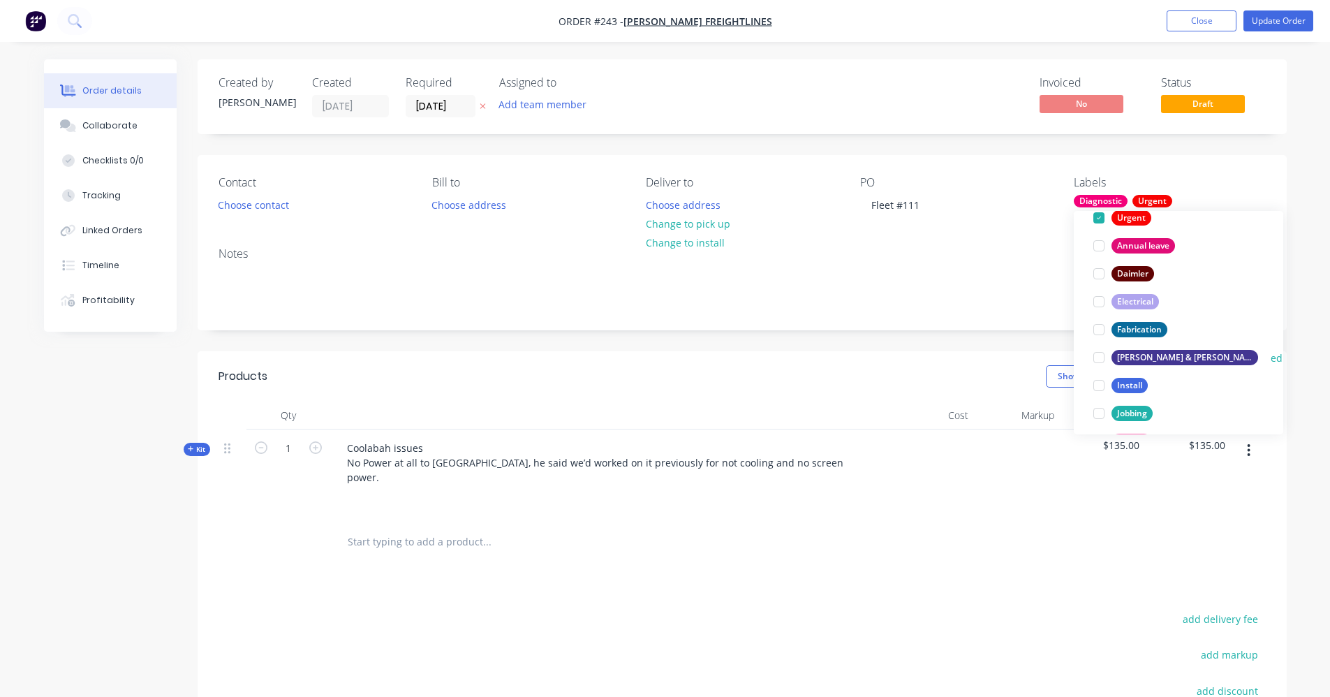
scroll to position [140, 0]
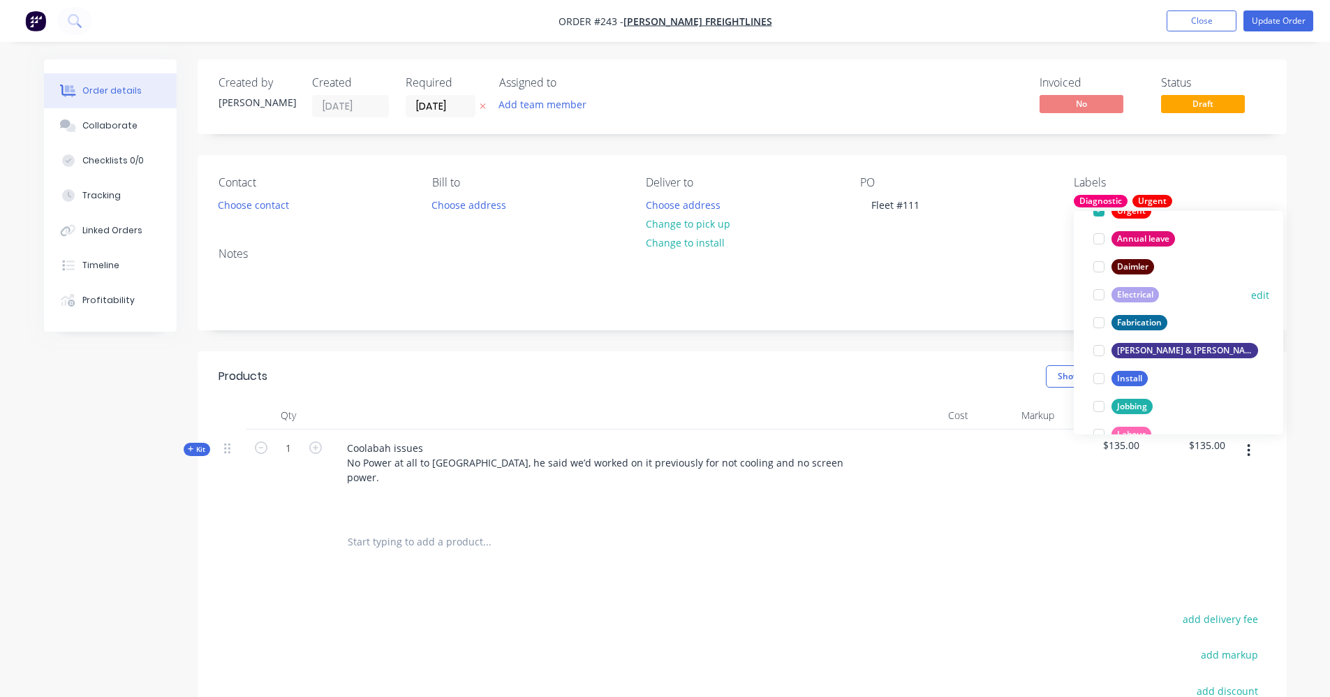
click at [668, 293] on div "Electrical" at bounding box center [1135, 294] width 47 height 15
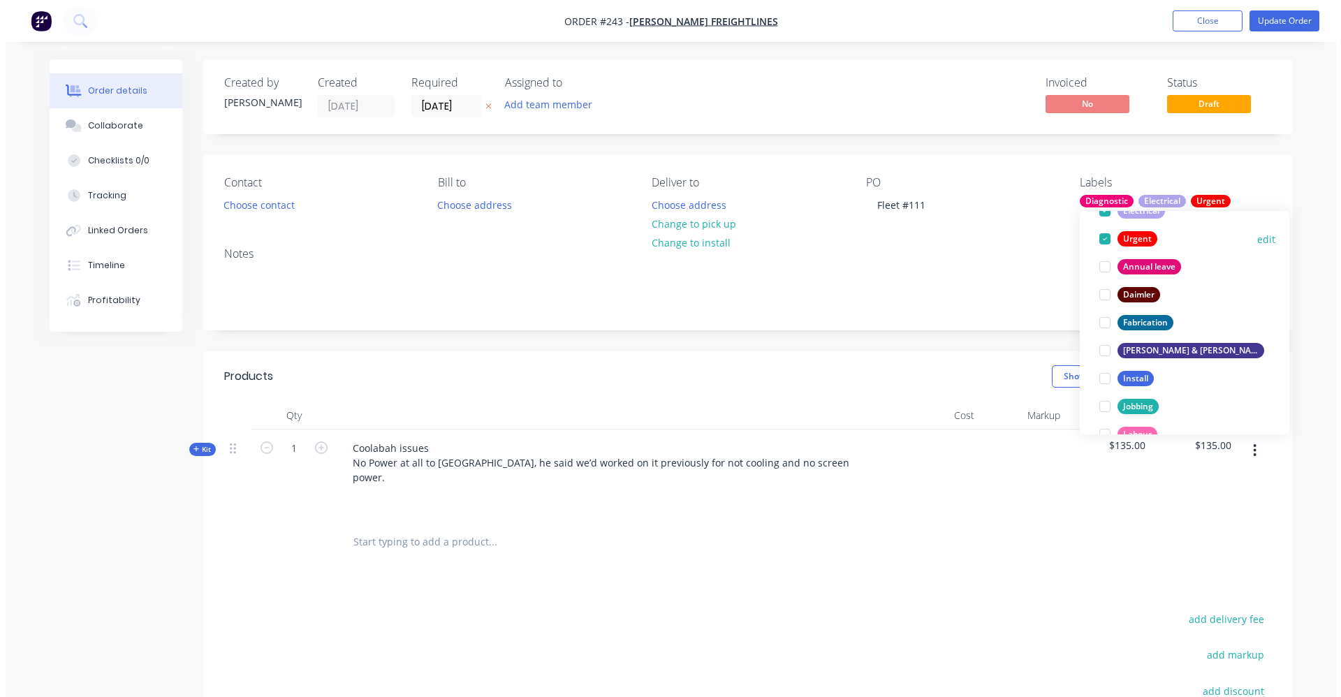
scroll to position [56, 0]
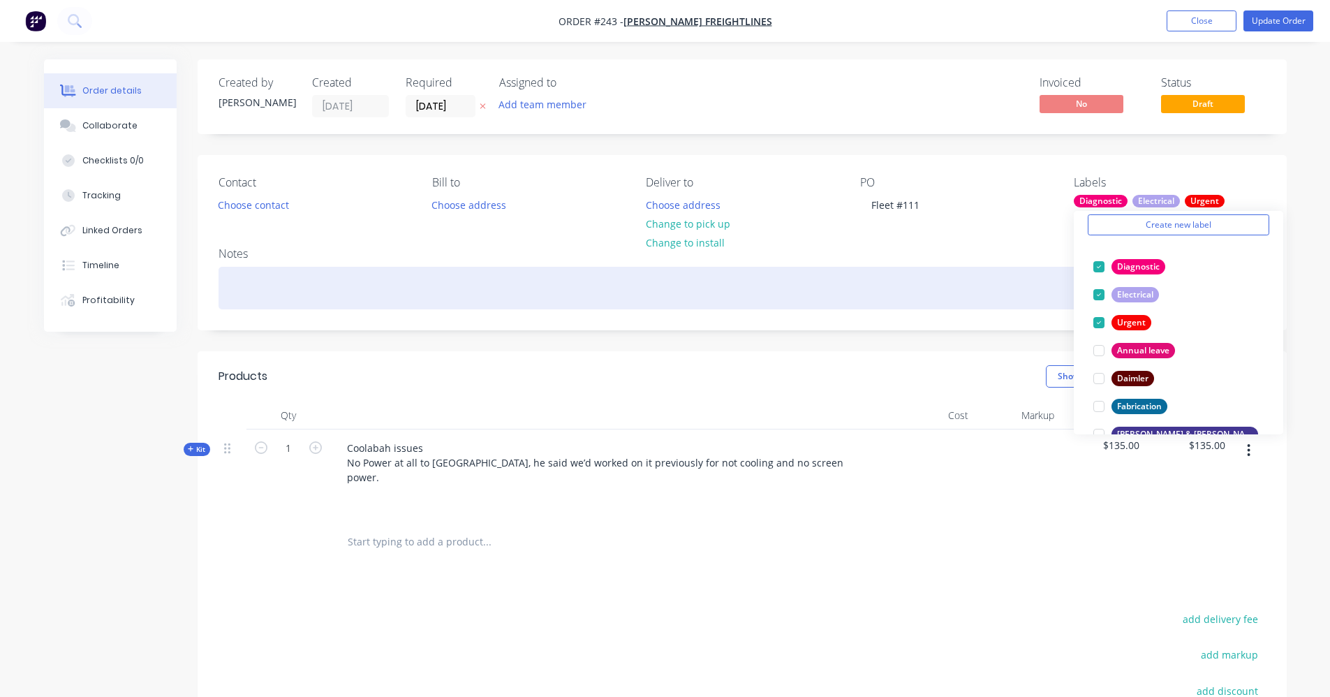
drag, startPoint x: 961, startPoint y: 248, endPoint x: 960, endPoint y: 272, distance: 23.8
click at [668, 247] on div "Notes" at bounding box center [742, 253] width 1047 height 13
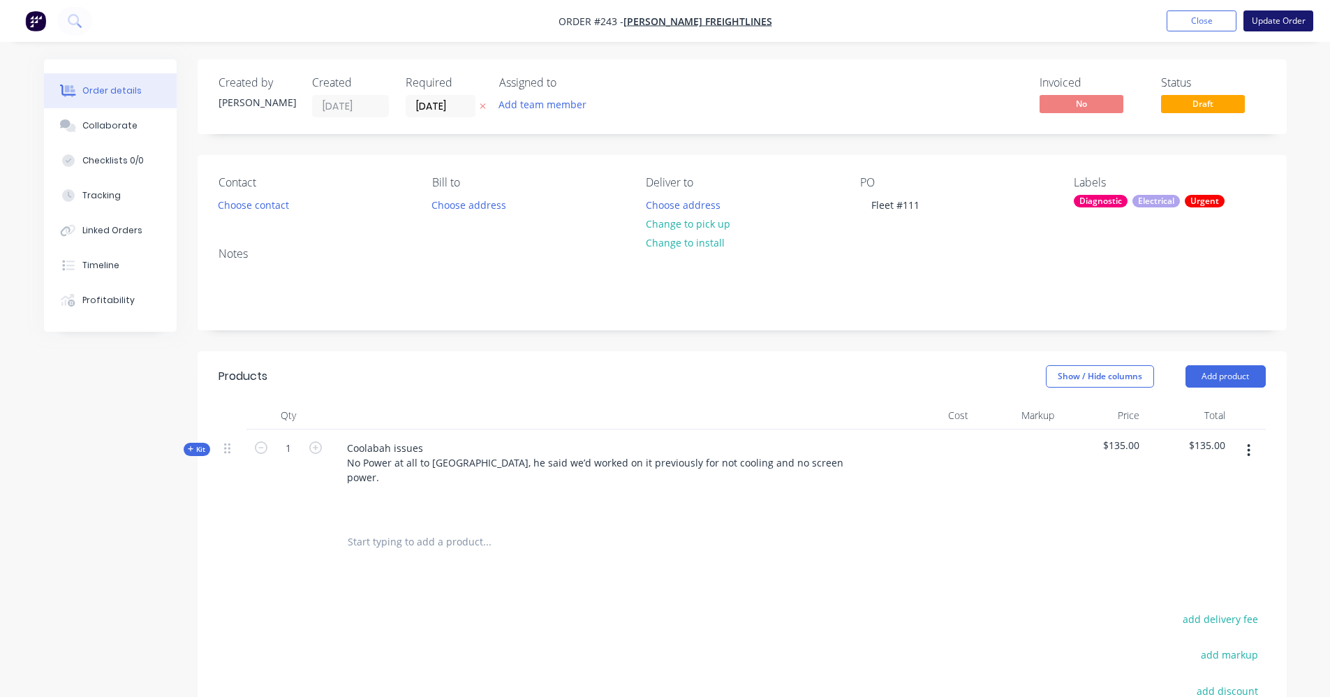
click at [668, 19] on button "Update Order" at bounding box center [1279, 20] width 70 height 21
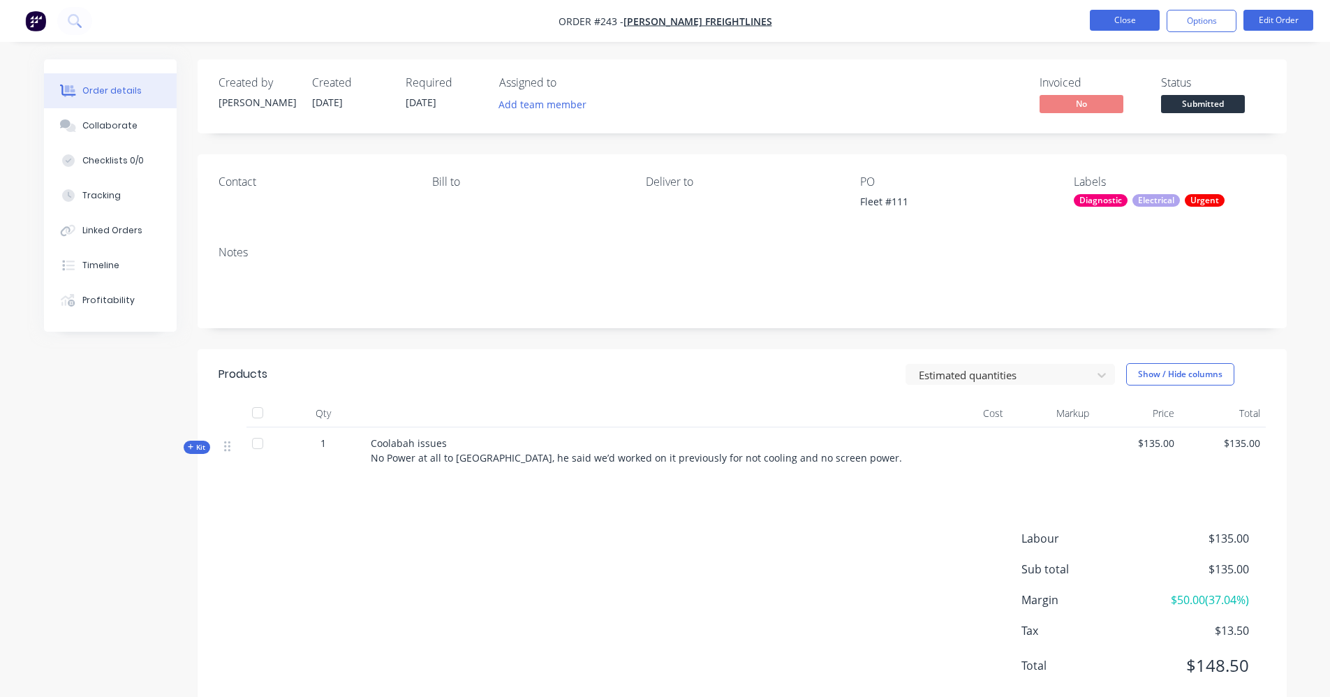
click at [668, 21] on button "Close" at bounding box center [1125, 20] width 70 height 21
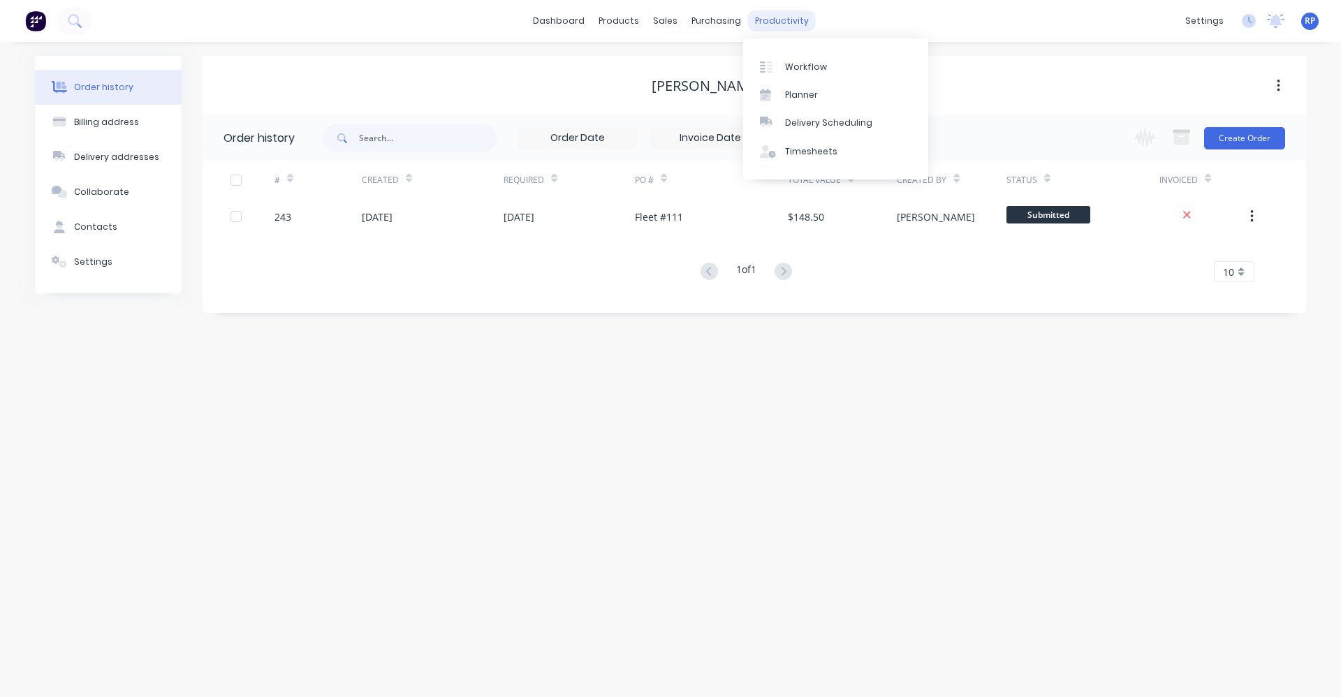
click at [668, 19] on div "productivity" at bounding box center [782, 20] width 68 height 21
click at [668, 91] on div "Planner" at bounding box center [801, 95] width 33 height 13
